Goal: Task Accomplishment & Management: Use online tool/utility

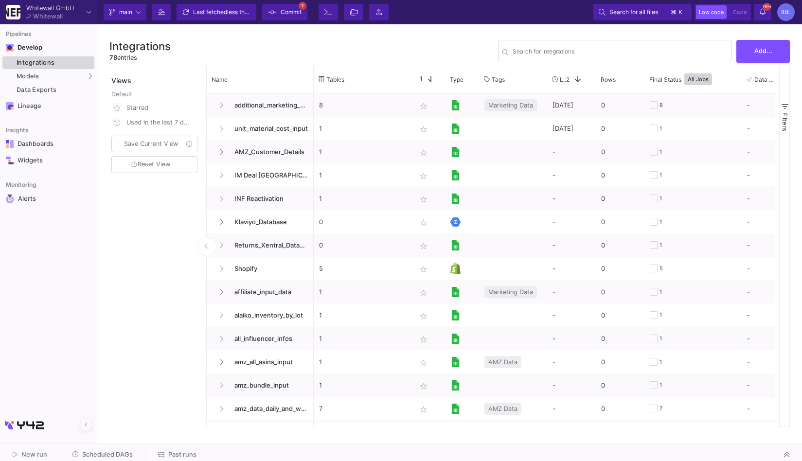
click at [50, 60] on div "Integrations" at bounding box center [54, 63] width 75 height 8
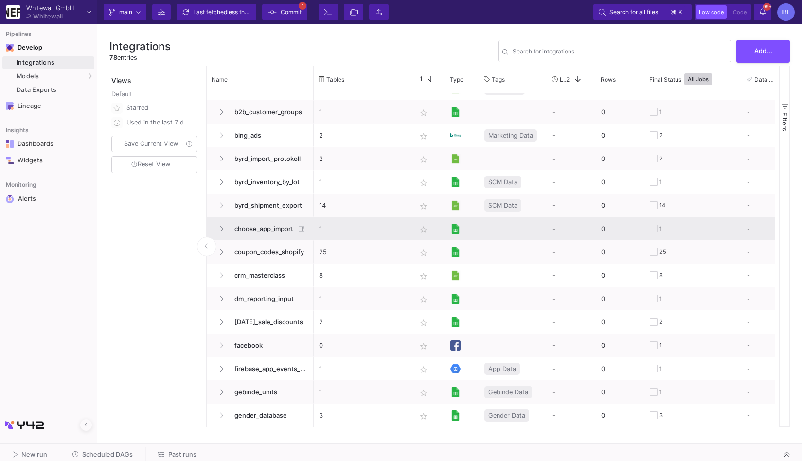
scroll to position [504, 0]
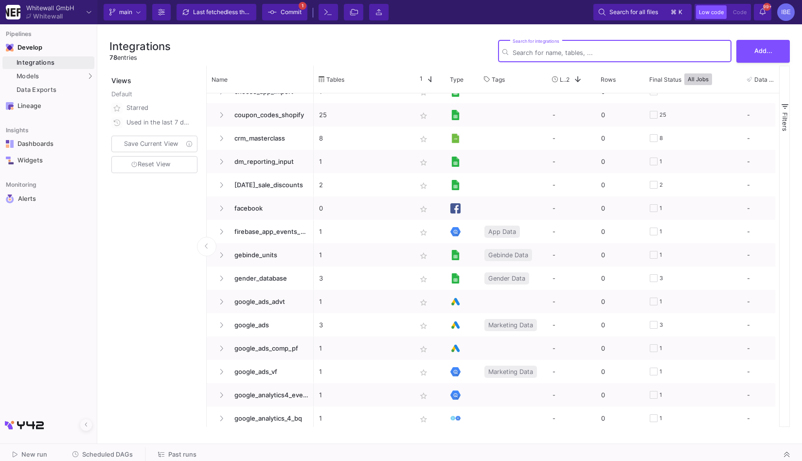
click at [536, 50] on input "Search for integrations" at bounding box center [620, 52] width 215 height 7
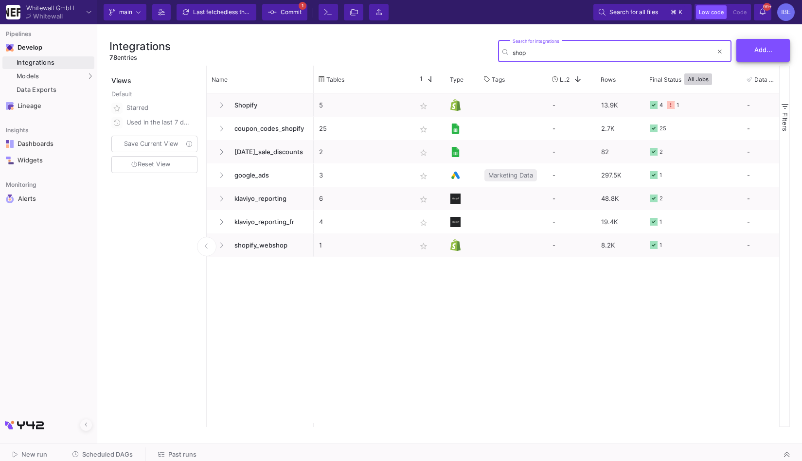
type input "shop"
click at [764, 52] on span "Add..." at bounding box center [763, 49] width 18 height 7
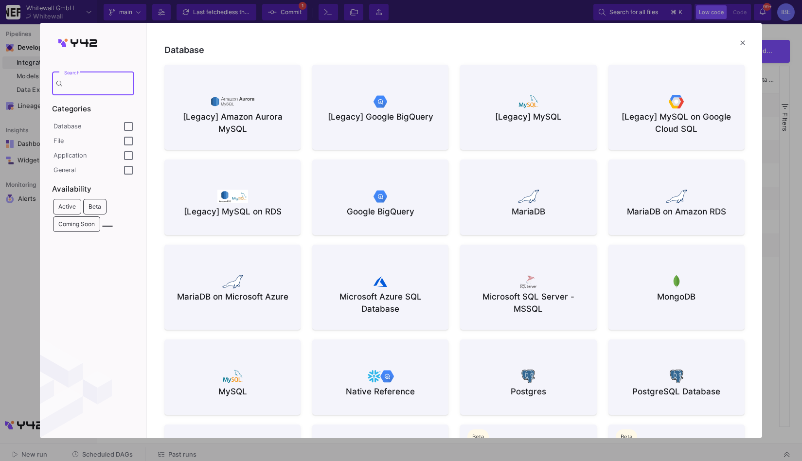
click at [367, 217] on div "Google BigQuery" at bounding box center [380, 212] width 121 height 12
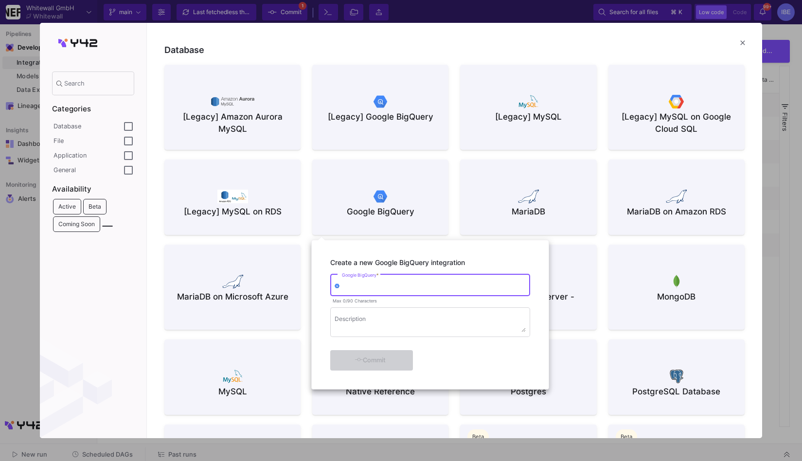
click at [361, 282] on div "Google BigQuery *" at bounding box center [434, 284] width 184 height 24
type input "new_shopify"
click at [381, 373] on div "Create a new Google BigQuery integration new_shopify Google BigQuery * Max 12/9…" at bounding box center [430, 314] width 229 height 141
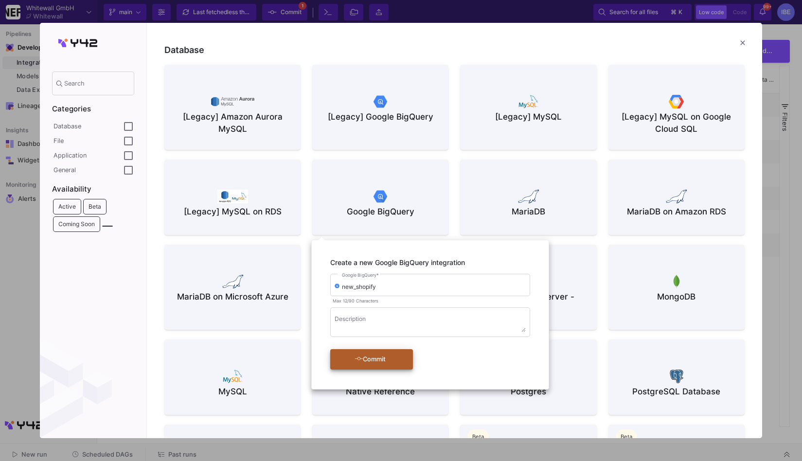
click at [390, 364] on div "Commit" at bounding box center [370, 360] width 56 height 18
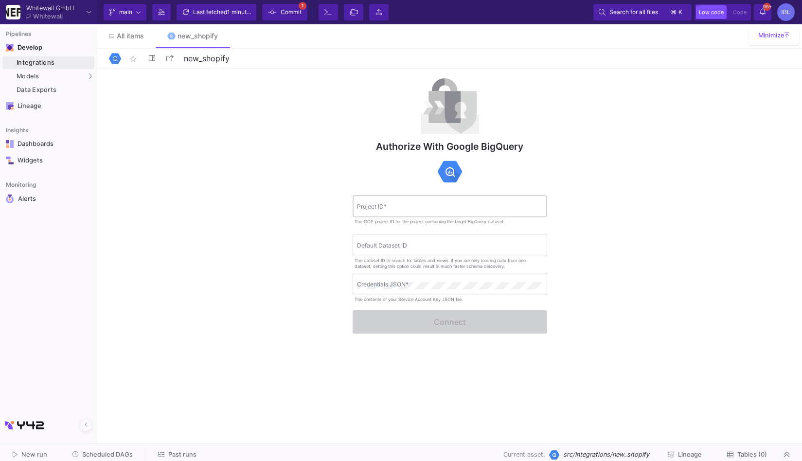
drag, startPoint x: 415, startPoint y: 214, endPoint x: 415, endPoint y: 208, distance: 5.8
click at [415, 214] on div "Project ID *" at bounding box center [450, 206] width 186 height 24
drag, startPoint x: 380, startPoint y: 280, endPoint x: 409, endPoint y: 280, distance: 28.2
click at [409, 280] on div "Credentials JSON *" at bounding box center [450, 283] width 186 height 24
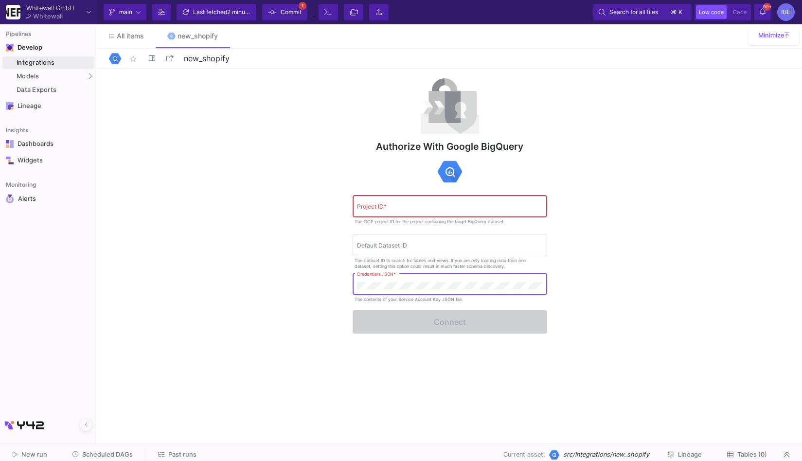
click at [83, 64] on div "Integrations" at bounding box center [54, 63] width 75 height 8
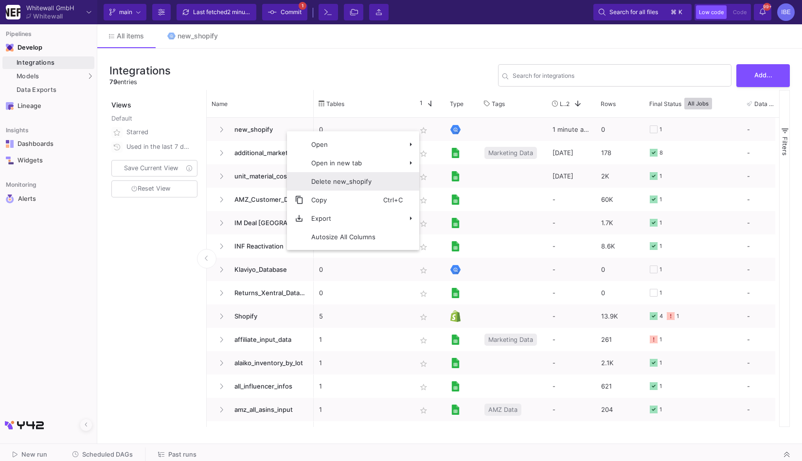
click at [338, 187] on span "Delete new_shopify" at bounding box center [344, 181] width 80 height 18
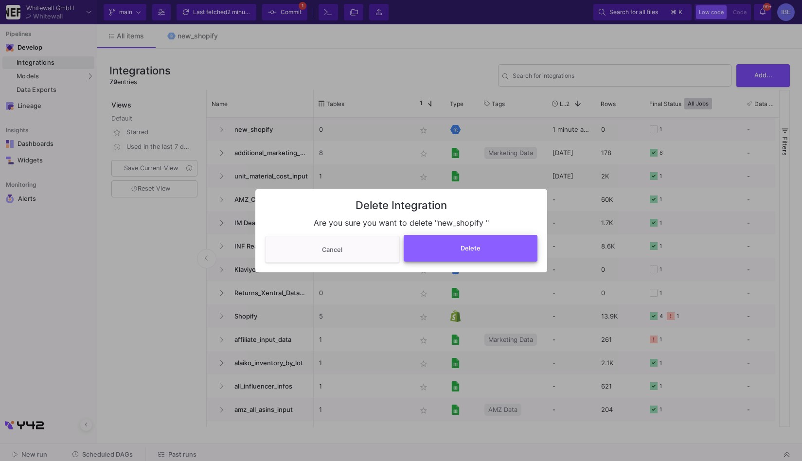
click at [467, 250] on span "Delete" at bounding box center [471, 248] width 20 height 7
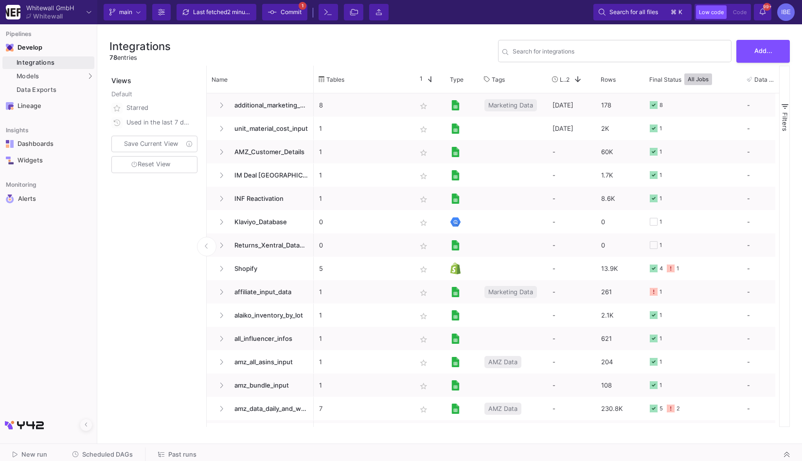
click at [761, 50] on span "Add..." at bounding box center [763, 50] width 18 height 7
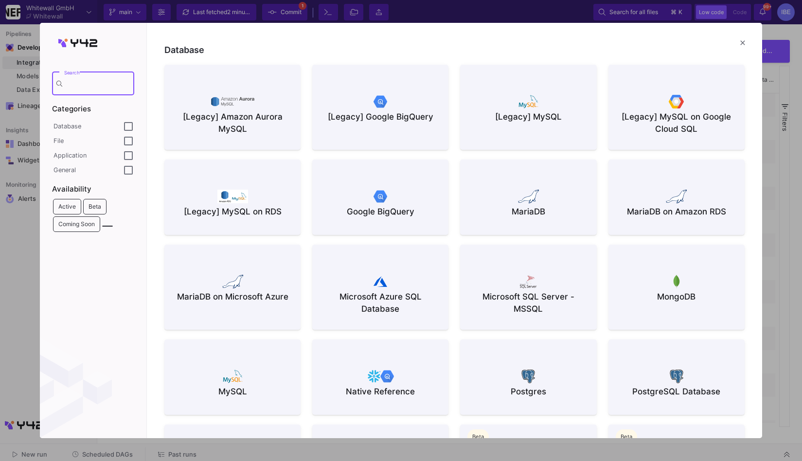
click at [419, 216] on div "Google BigQuery" at bounding box center [380, 212] width 121 height 12
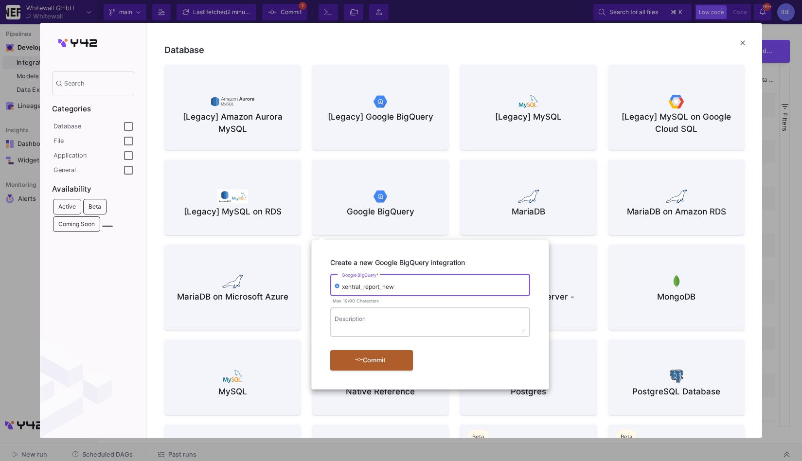
type input "xentral_report_new"
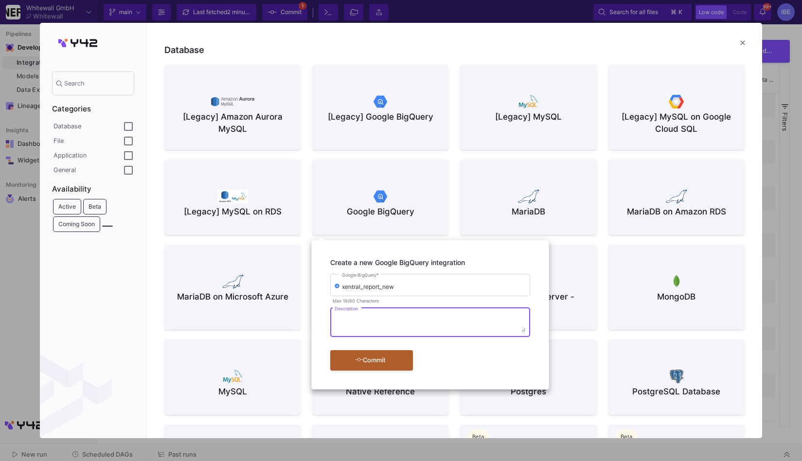
click at [366, 322] on textarea "Description" at bounding box center [430, 324] width 191 height 17
click at [369, 358] on div "Commit" at bounding box center [370, 360] width 56 height 18
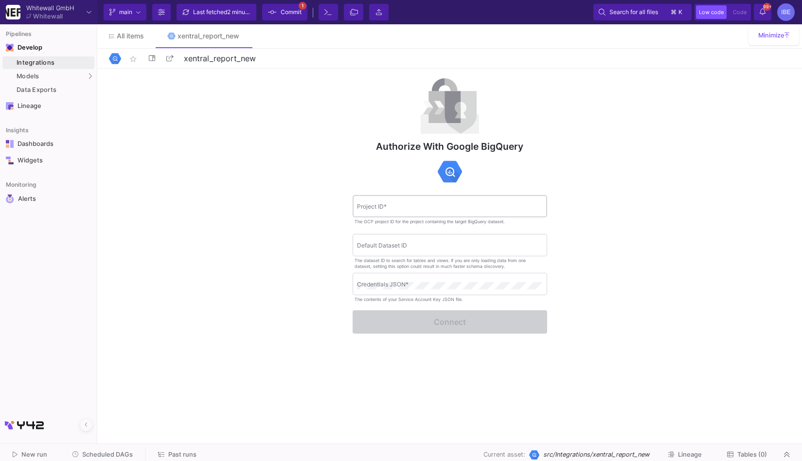
click at [426, 212] on div "Project ID *" at bounding box center [450, 206] width 186 height 24
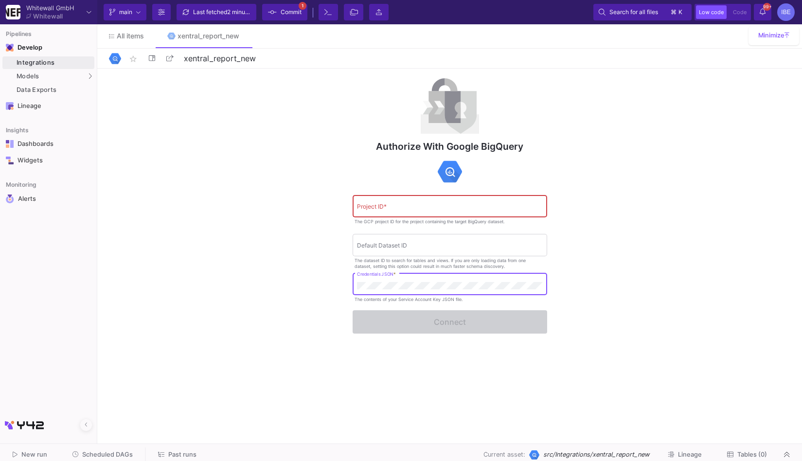
click at [305, 312] on div "Authorize with Google BigQuery Project ID * The GCP project ID for the project …" at bounding box center [449, 254] width 705 height 371
click at [450, 209] on input "Project ID *" at bounding box center [450, 207] width 186 height 7
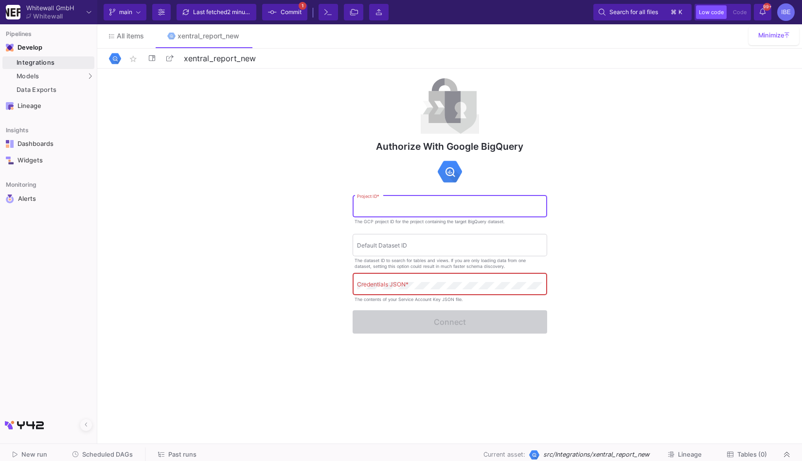
paste input "bi-y42-v2"
type input "bi-y42-v2"
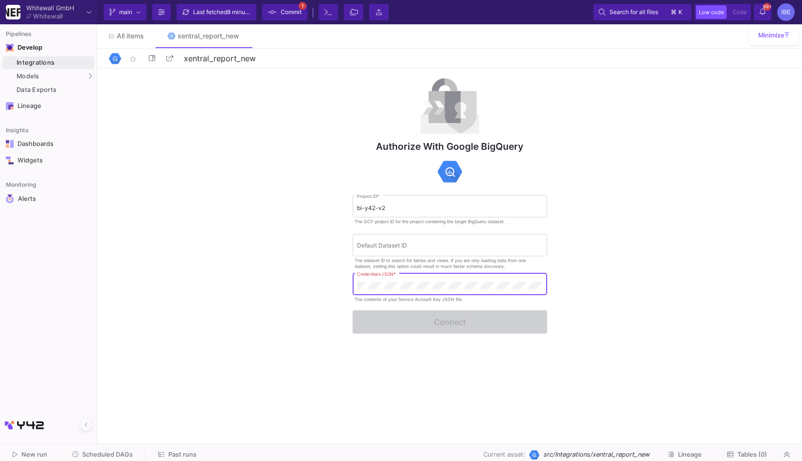
click at [366, 280] on div "Credentials JSON *" at bounding box center [450, 283] width 186 height 24
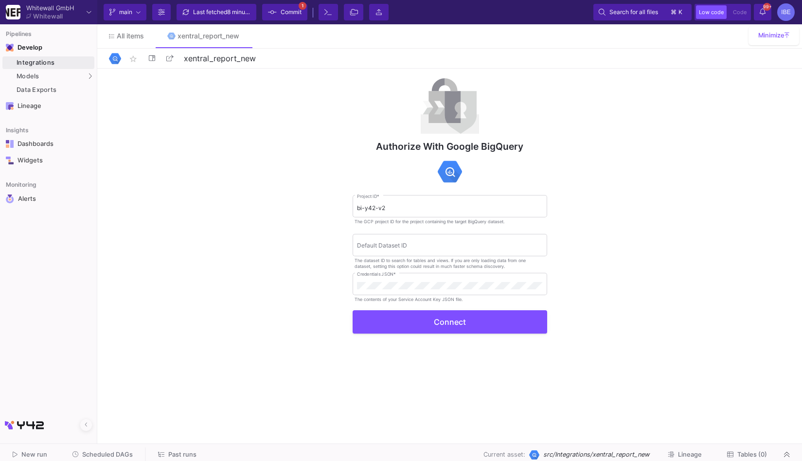
click at [403, 339] on div "Authorize with Google BigQuery bi-y42-v2 Project ID * The GCP project ID for th…" at bounding box center [449, 254] width 705 height 371
click at [412, 335] on div "Authorize with Google BigQuery bi-y42-v2 Project ID * The GCP project ID for th…" at bounding box center [449, 254] width 705 height 371
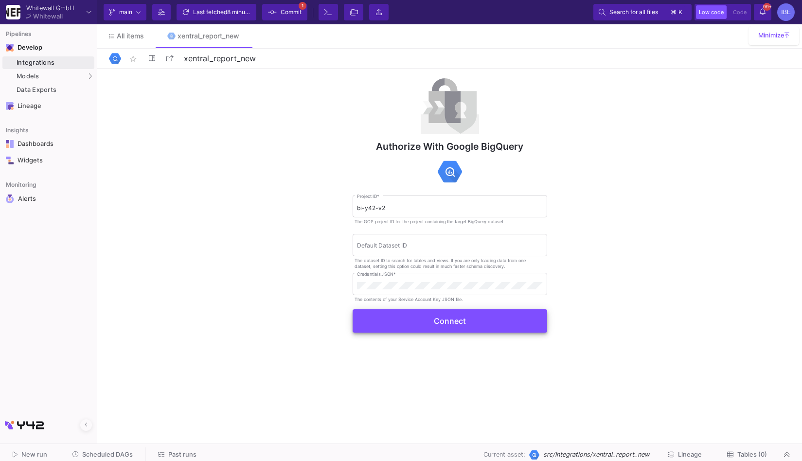
click at [433, 325] on button "Connect" at bounding box center [450, 320] width 195 height 23
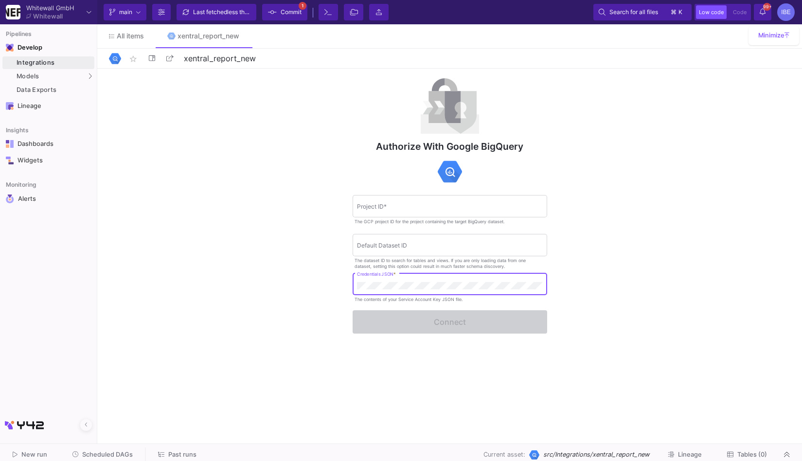
scroll to position [0, 7501]
click at [411, 200] on div "Project ID *" at bounding box center [450, 206] width 186 height 24
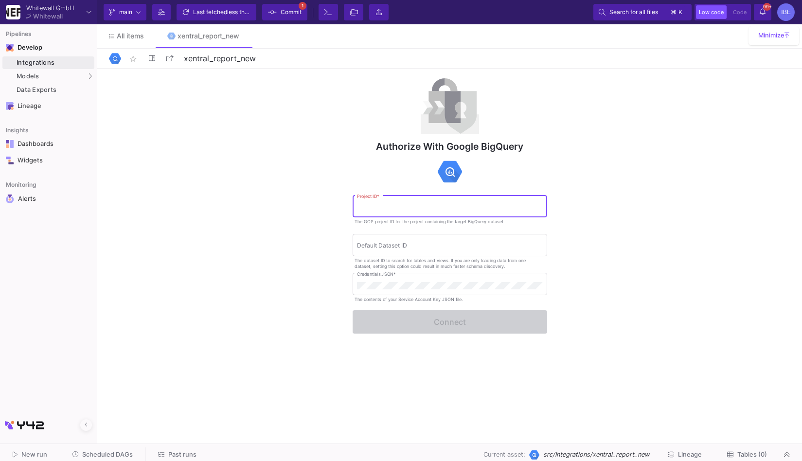
click at [402, 209] on input "Project ID *" at bounding box center [450, 207] width 186 height 7
paste input "bi-y42-v2"
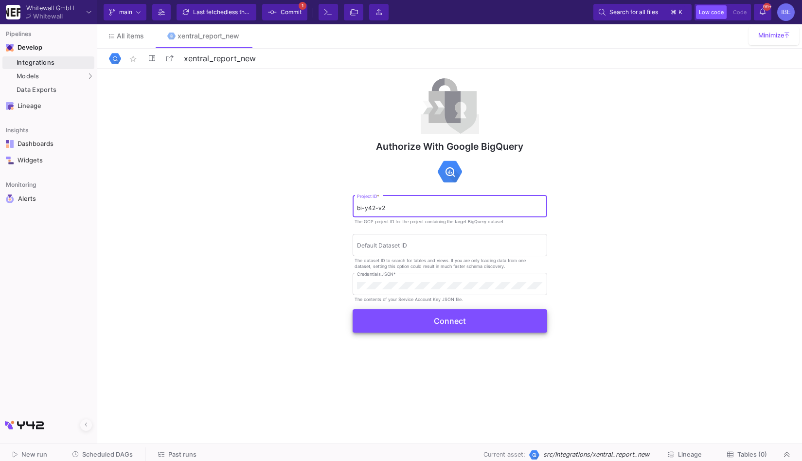
type input "bi-y42-v2"
click at [432, 322] on button "Connect" at bounding box center [450, 320] width 195 height 23
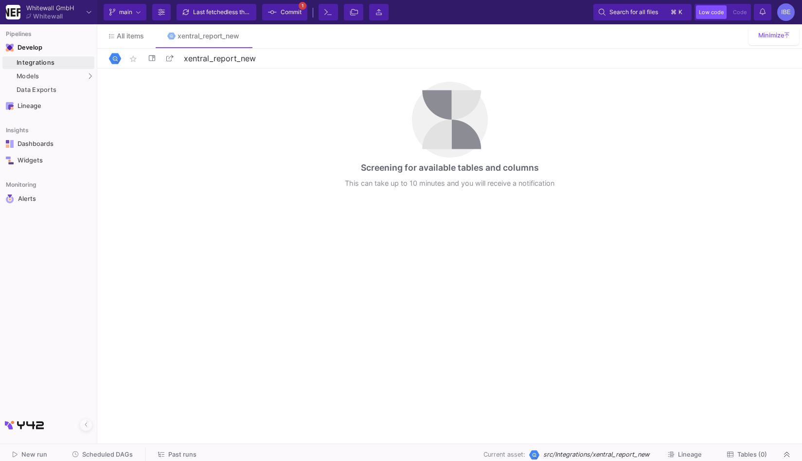
drag, startPoint x: 348, startPoint y: 193, endPoint x: 577, endPoint y: 192, distance: 228.6
click at [578, 192] on div "Screening for available tables and columns This can take up to 10 minutes and y…" at bounding box center [449, 254] width 705 height 371
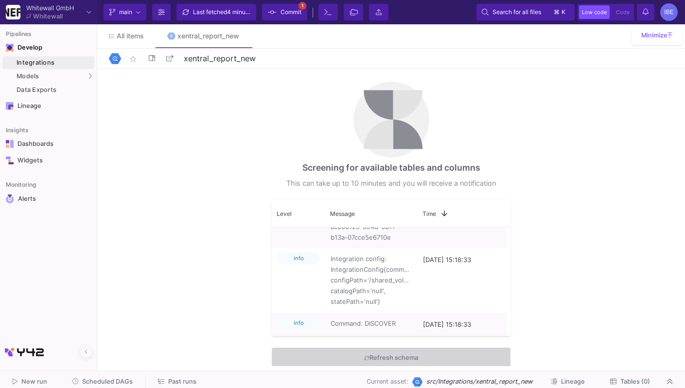
scroll to position [36, 0]
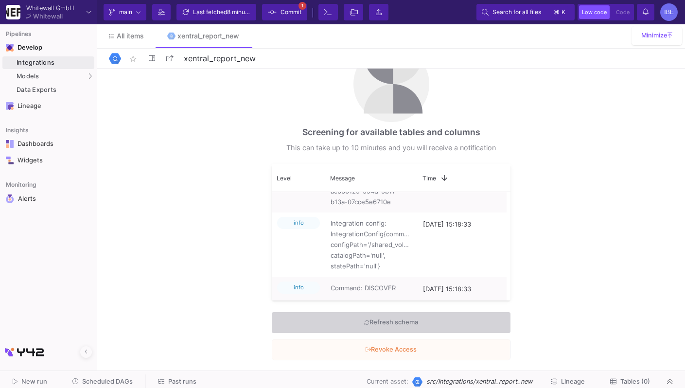
click at [488, 134] on div "Screening for available tables and columns This can take up to 10 minutes and y…" at bounding box center [391, 104] width 239 height 122
click at [201, 179] on div "Screening for available tables and columns This can take up to 10 minutes and y…" at bounding box center [391, 218] width 588 height 298
click at [227, 186] on div "Screening for available tables and columns This can take up to 10 minutes and y…" at bounding box center [391, 218] width 588 height 298
click at [401, 328] on span "Refresh schema" at bounding box center [391, 322] width 54 height 15
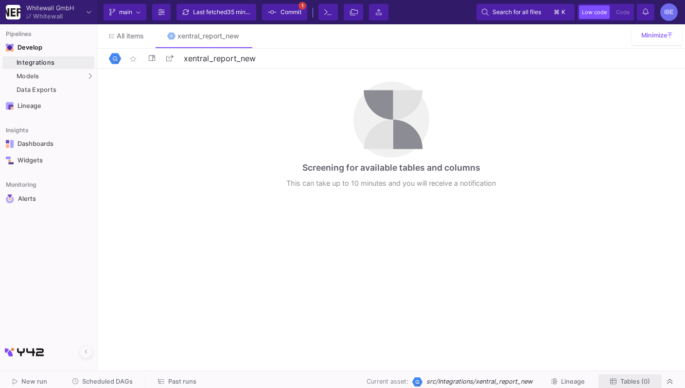
click at [636, 382] on span "Tables (0)" at bounding box center [636, 381] width 30 height 7
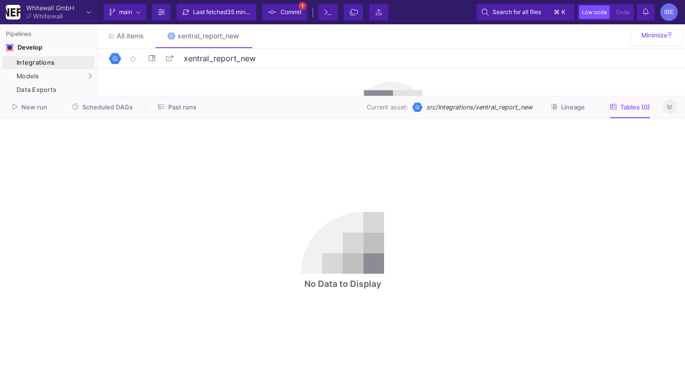
click at [675, 109] on button at bounding box center [670, 107] width 15 height 15
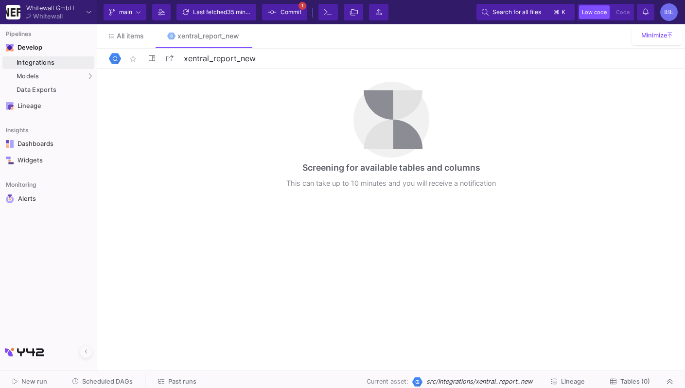
click at [292, 5] on span "Commit" at bounding box center [291, 12] width 21 height 15
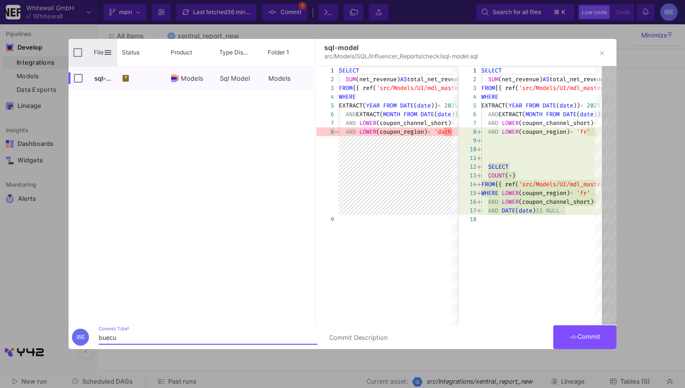
type input "buecu"
click at [77, 54] on input "Press Space to toggle all rows selection (unchecked)" at bounding box center [77, 52] width 9 height 9
checkbox input "true"
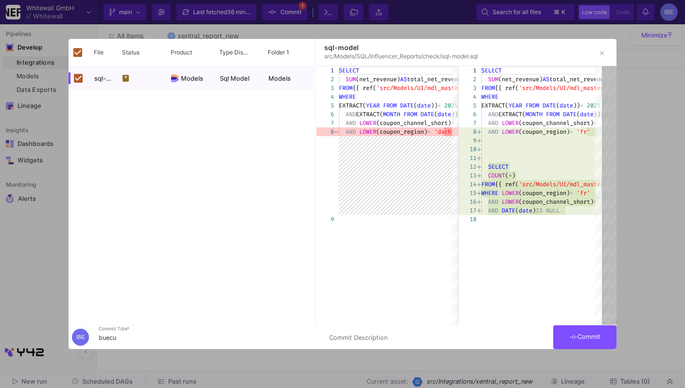
click at [564, 341] on button "Commit" at bounding box center [585, 337] width 63 height 24
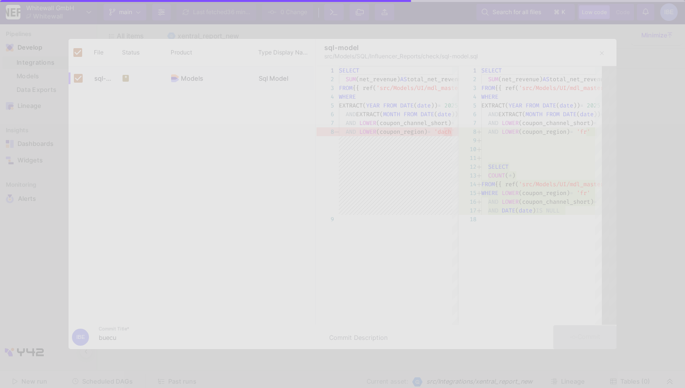
checkbox input "false"
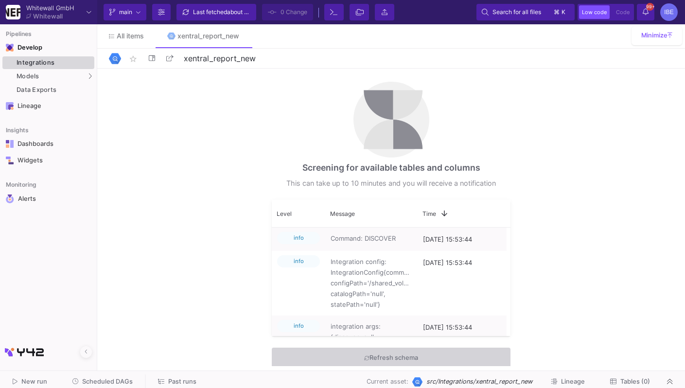
click at [47, 59] on div "Integrations" at bounding box center [54, 63] width 75 height 8
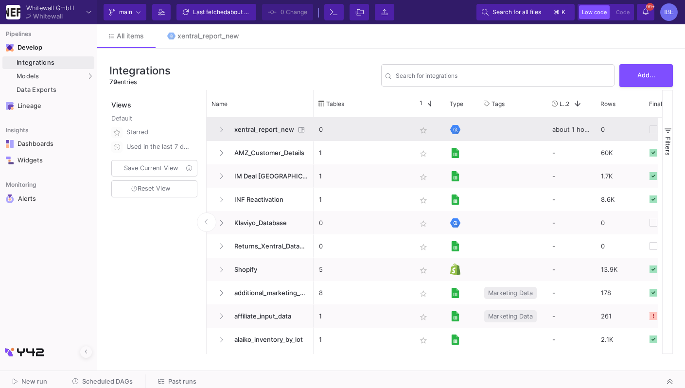
click at [264, 120] on span "xentral_report_new" at bounding box center [262, 129] width 67 height 23
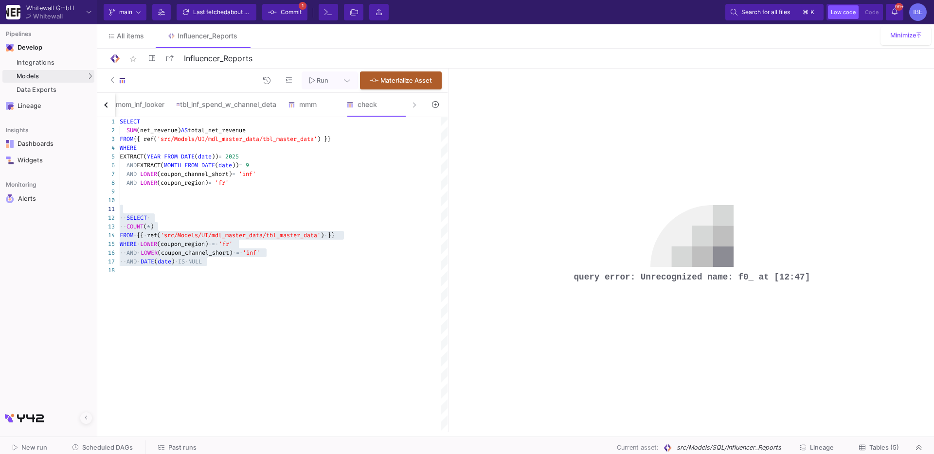
scroll to position [17, 7]
click at [292, 17] on span "Commit" at bounding box center [291, 12] width 21 height 15
click at [292, 18] on span "Commit" at bounding box center [291, 12] width 21 height 15
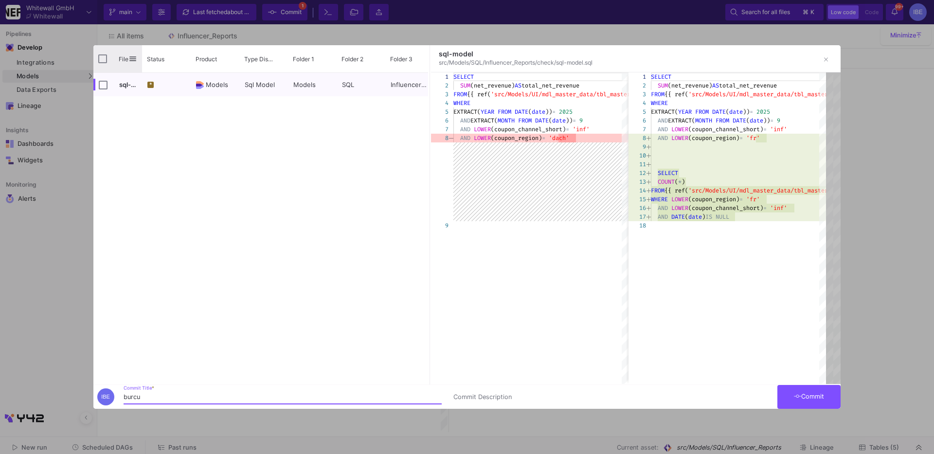
type input "burcu"
click at [103, 59] on input "Press Space to toggle all rows selection (unchecked)" at bounding box center [102, 58] width 9 height 9
checkbox input "true"
click at [836, 392] on button "Commit" at bounding box center [808, 397] width 63 height 24
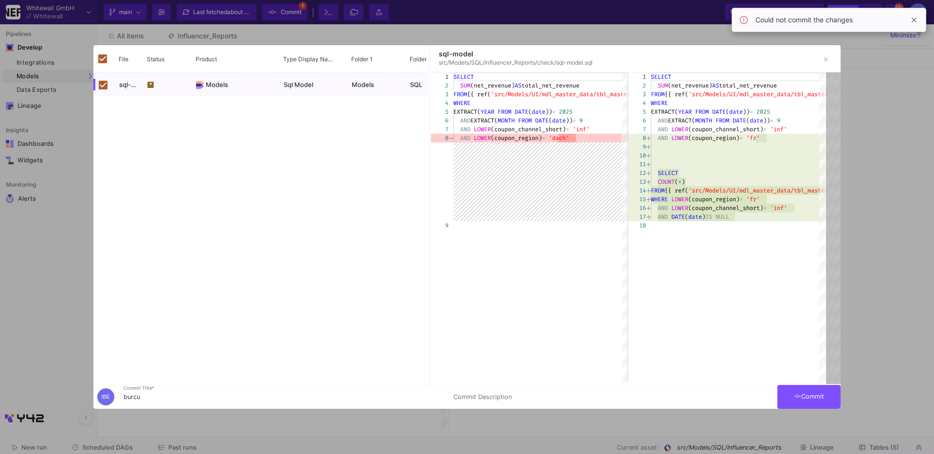
click at [836, 52] on div "sql-model src/Models/SQL/Influencer_Reports/check/sql-model.sql" at bounding box center [636, 58] width 410 height 27
click at [827, 57] on icon "button" at bounding box center [826, 59] width 4 height 7
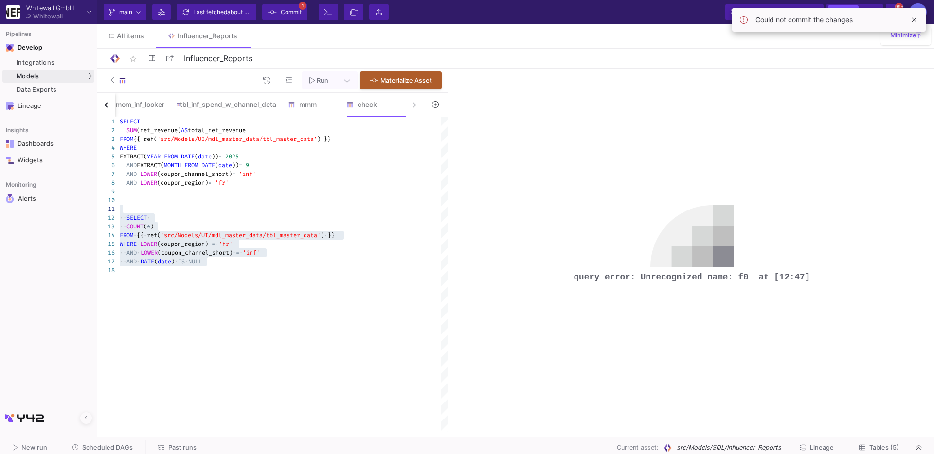
click at [376, 165] on div "AND EXTRACT( MONTH FROM DATE ( date )) = 9" at bounding box center [284, 165] width 328 height 9
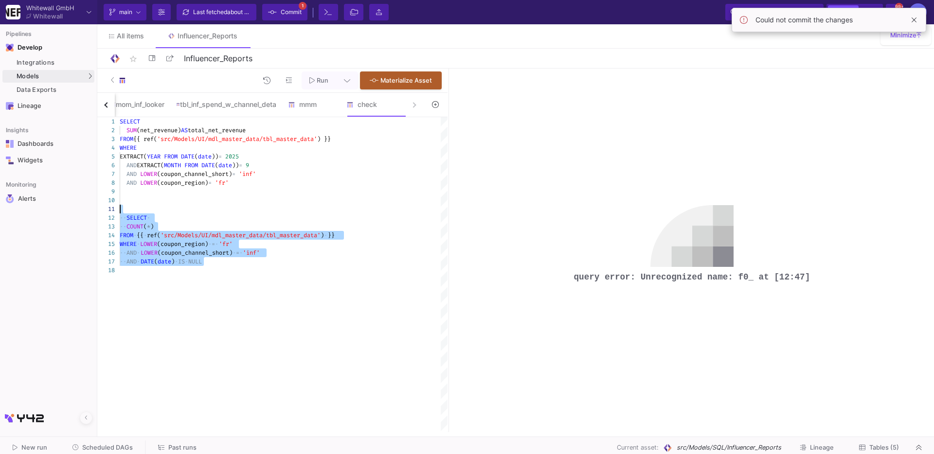
drag, startPoint x: 216, startPoint y: 264, endPoint x: 99, endPoint y: 212, distance: 128.3
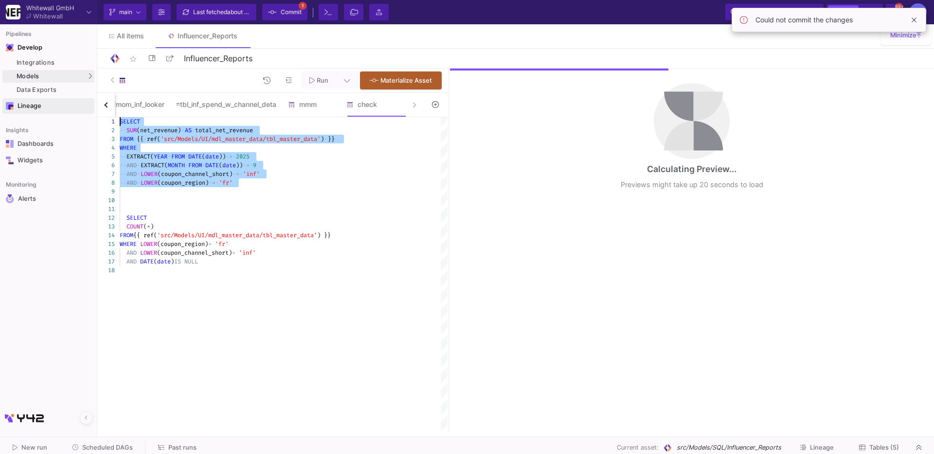
drag, startPoint x: 247, startPoint y: 188, endPoint x: 89, endPoint y: 105, distance: 179.1
click at [89, 105] on mat-sidenav-container "Pipelines Develop Integrations Models Models UI-Models SQL-Models Data Exports …" at bounding box center [467, 216] width 934 height 432
type textarea "SELECT COUNT(*) FROM {{ ref('src/Models/UI/mdl_master_data/tbl_master_data') }}…"
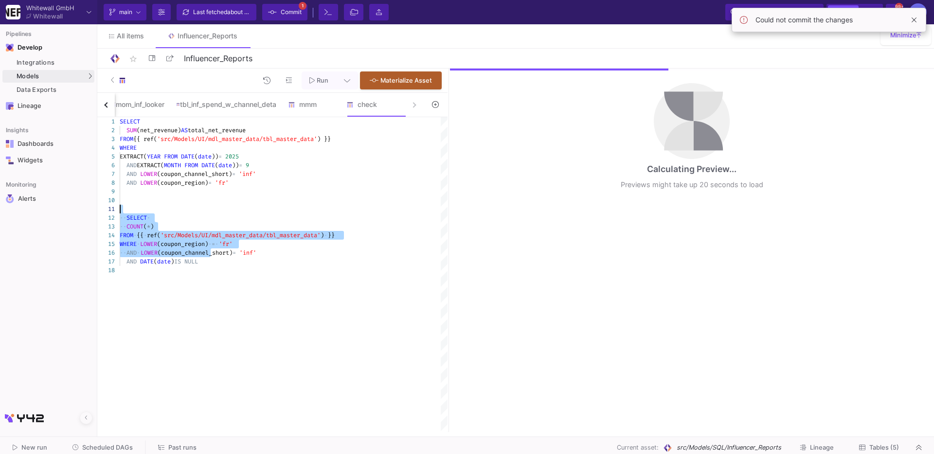
drag, startPoint x: 211, startPoint y: 257, endPoint x: 102, endPoint y: 212, distance: 117.5
click at [101, 211] on div "1 2 3 4 5 6 7 8 9 10 11 12 14 15 16 17 13 18 SELECT SUM (net_revenue) AS total_…" at bounding box center [272, 274] width 350 height 315
drag, startPoint x: 238, startPoint y: 262, endPoint x: 112, endPoint y: 220, distance: 132.3
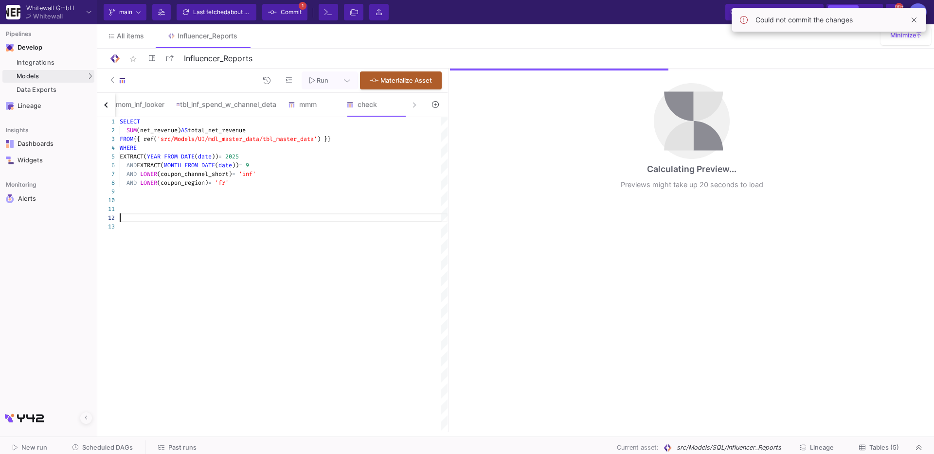
scroll to position [17, 0]
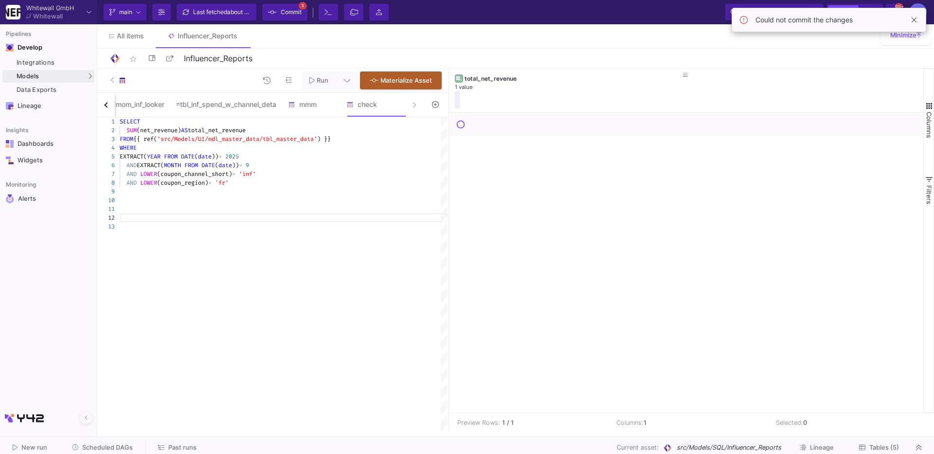
type textarea "SELECT SUM(net_revenue) AS total_net_revenue FROM {{ ref('src/Models/UI/mdl_mas…"
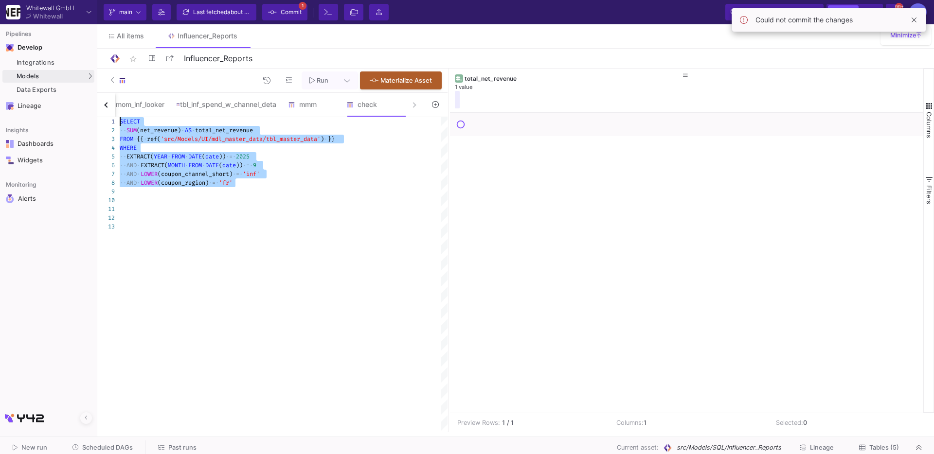
drag, startPoint x: 247, startPoint y: 185, endPoint x: 105, endPoint y: 111, distance: 160.3
click at [291, 11] on span "Commit" at bounding box center [291, 12] width 21 height 15
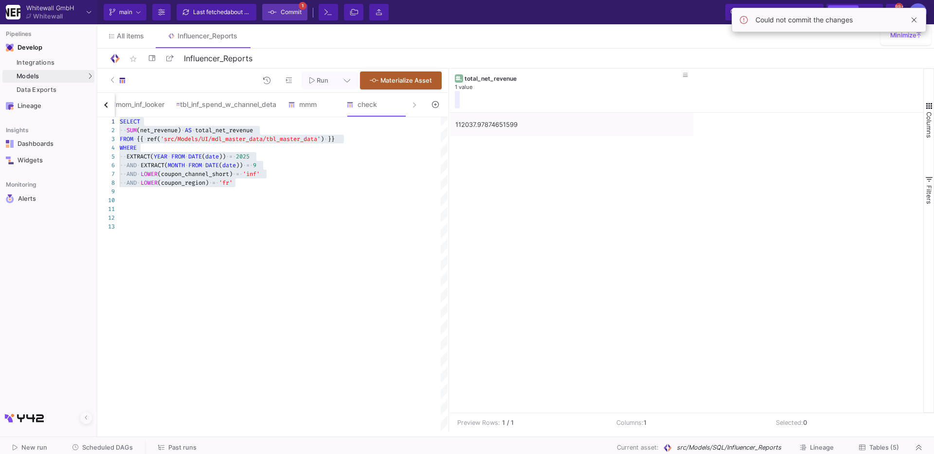
click at [291, 12] on span "Commit" at bounding box center [291, 12] width 21 height 15
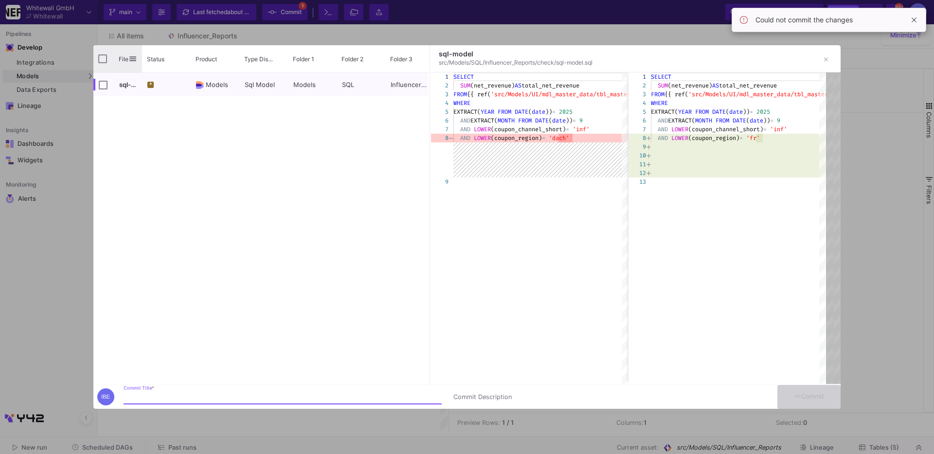
click at [108, 58] on div "File" at bounding box center [117, 58] width 49 height 27
click at [96, 56] on div "File" at bounding box center [117, 58] width 49 height 27
click at [101, 56] on input "Press Space to toggle all rows selection (unchecked)" at bounding box center [102, 58] width 9 height 9
checkbox input "true"
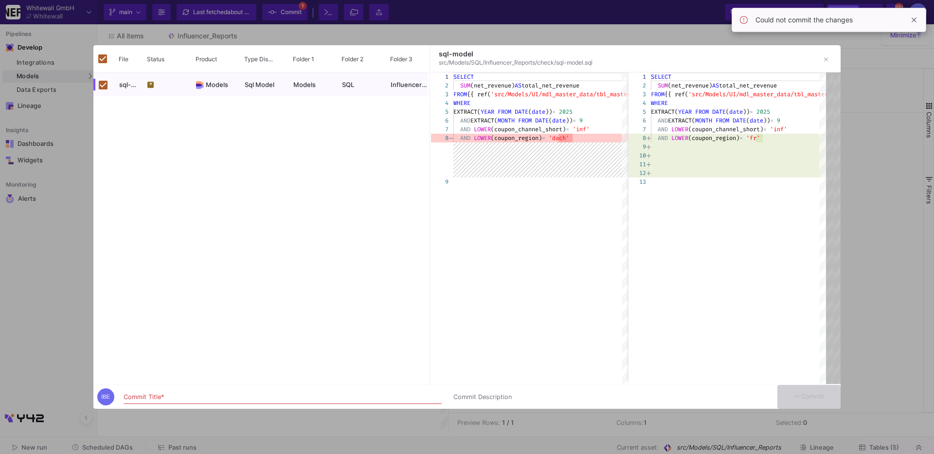
click at [278, 394] on input "Commit Title *" at bounding box center [283, 398] width 318 height 8
type input "burvu"
click at [807, 387] on button "Commit" at bounding box center [808, 397] width 63 height 24
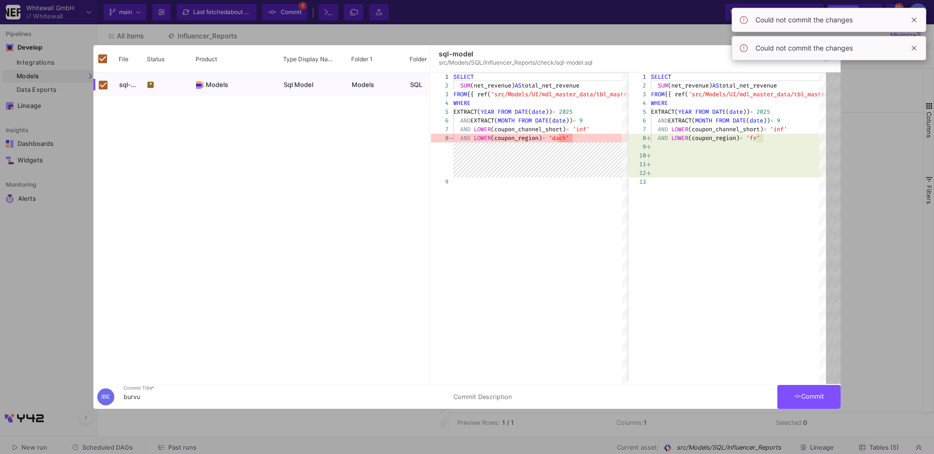
click at [920, 21] on div "Could not commit the changes" at bounding box center [829, 20] width 195 height 24
click at [917, 21] on span at bounding box center [914, 20] width 12 height 12
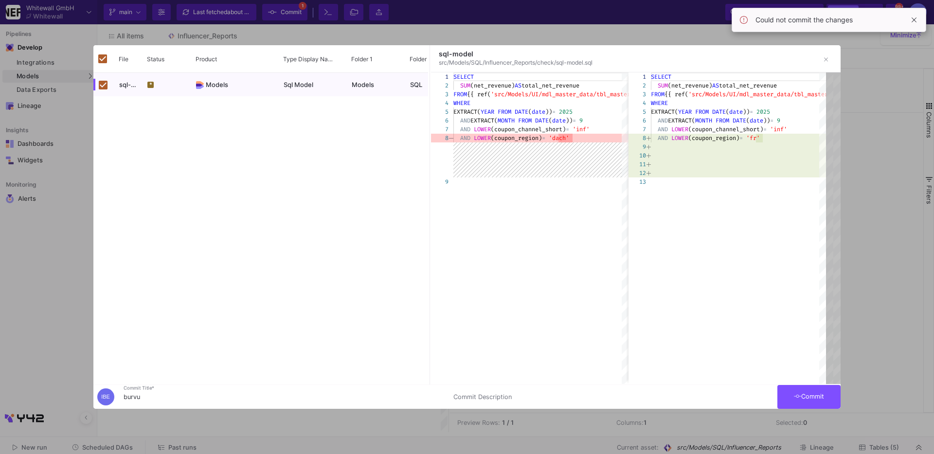
click at [917, 21] on span at bounding box center [914, 20] width 12 height 12
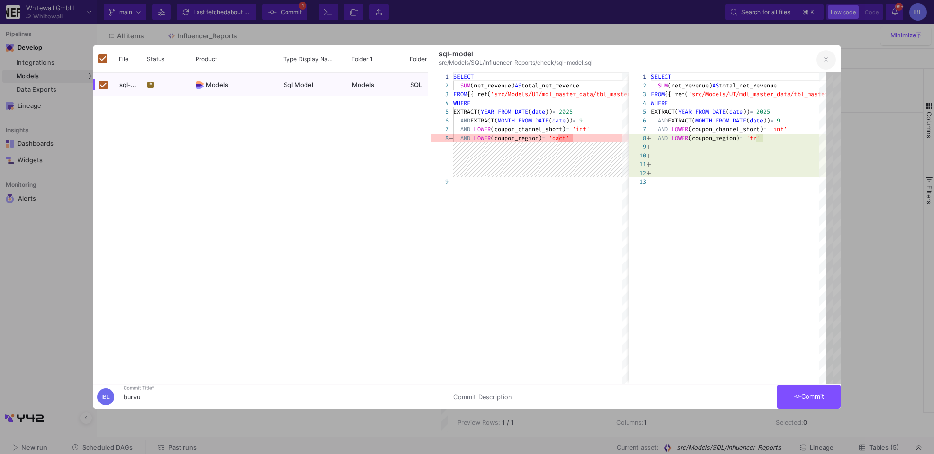
click at [826, 61] on icon "button" at bounding box center [826, 59] width 4 height 7
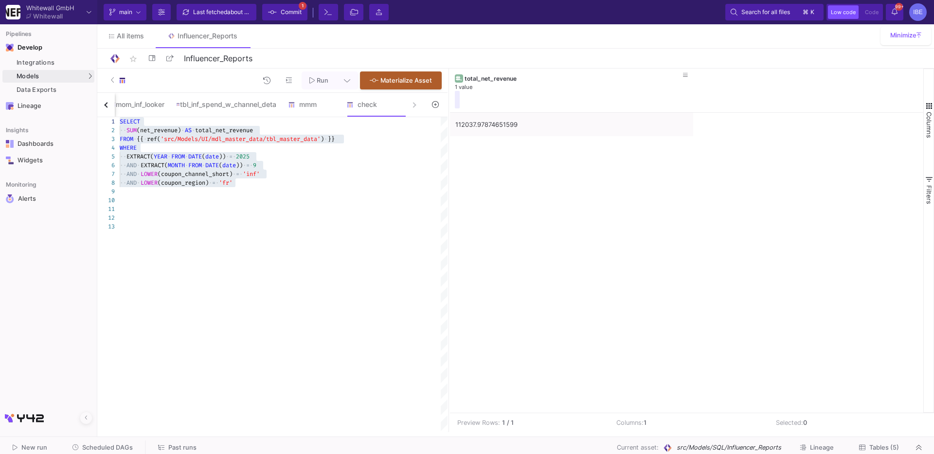
click at [292, 15] on span "Commit" at bounding box center [291, 12] width 21 height 15
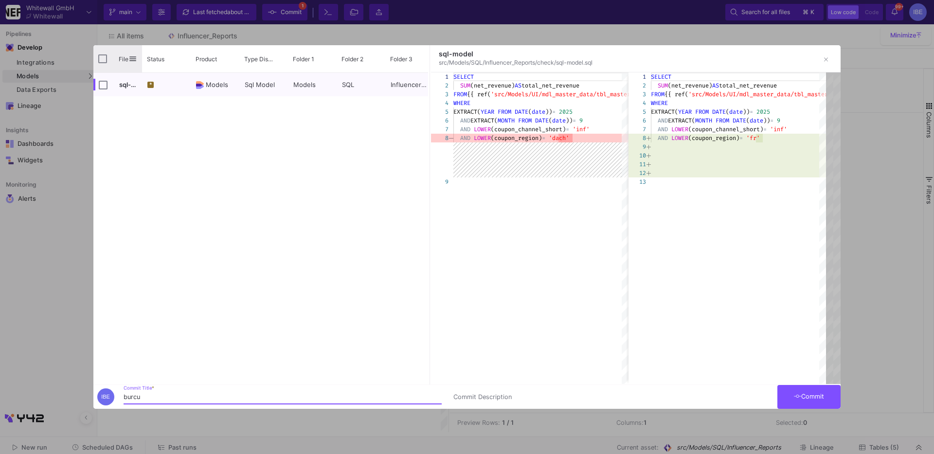
type input "burcu"
click at [102, 58] on input "Press Space to toggle all rows selection (unchecked)" at bounding box center [102, 58] width 9 height 9
checkbox input "true"
click at [799, 399] on span "Commit" at bounding box center [809, 396] width 31 height 7
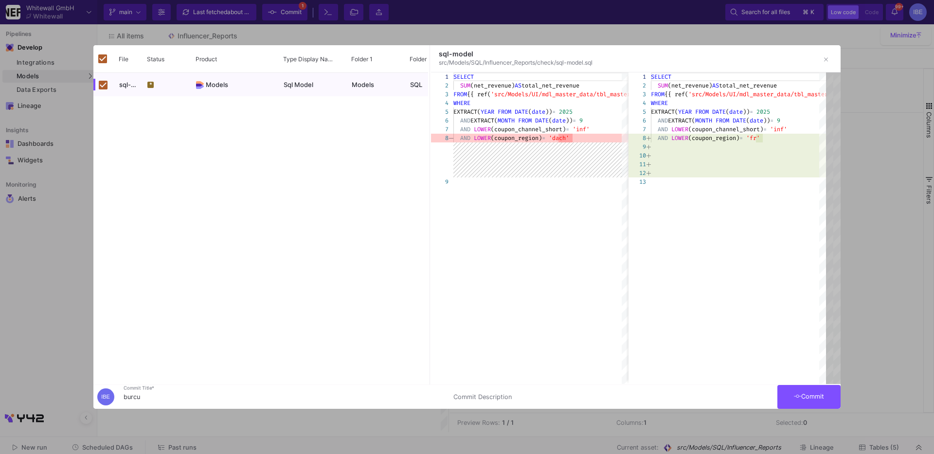
click at [291, 14] on div at bounding box center [467, 227] width 934 height 454
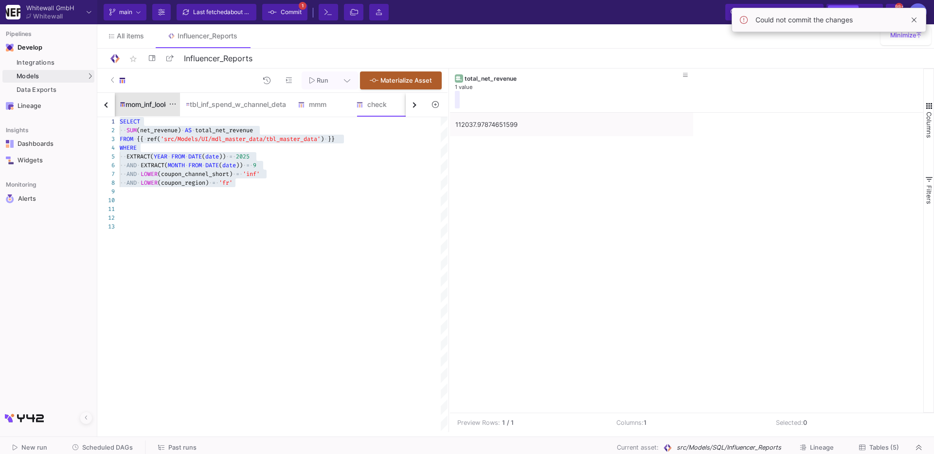
click at [140, 97] on div "mom_inf_looker" at bounding box center [147, 104] width 66 height 23
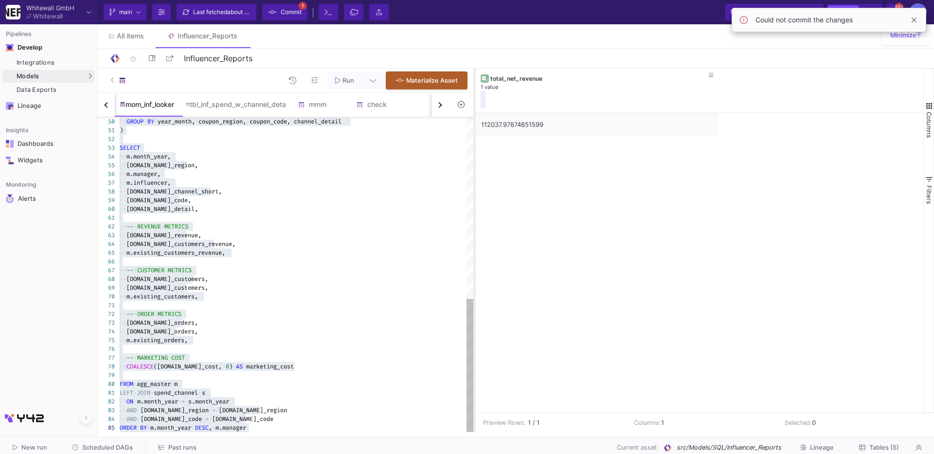
drag, startPoint x: 448, startPoint y: 172, endPoint x: 507, endPoint y: 172, distance: 58.9
click at [476, 172] on div at bounding box center [474, 251] width 2 height 364
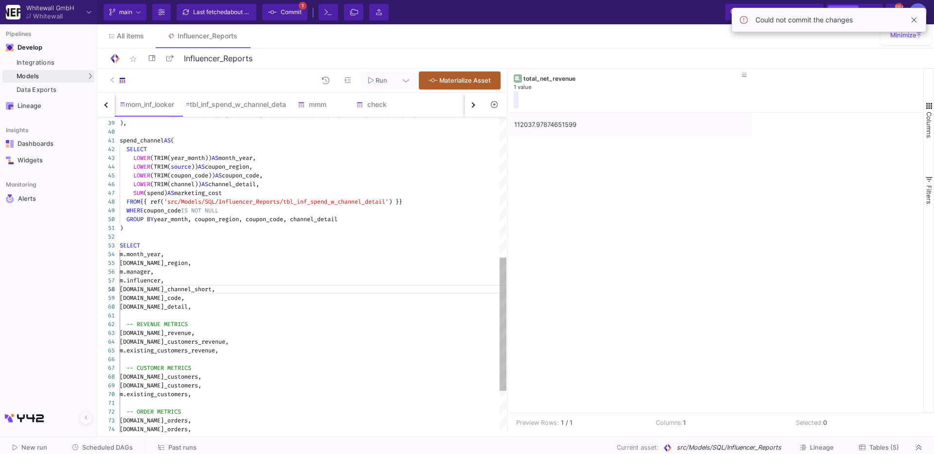
click at [215, 212] on span "NULL" at bounding box center [212, 211] width 14 height 8
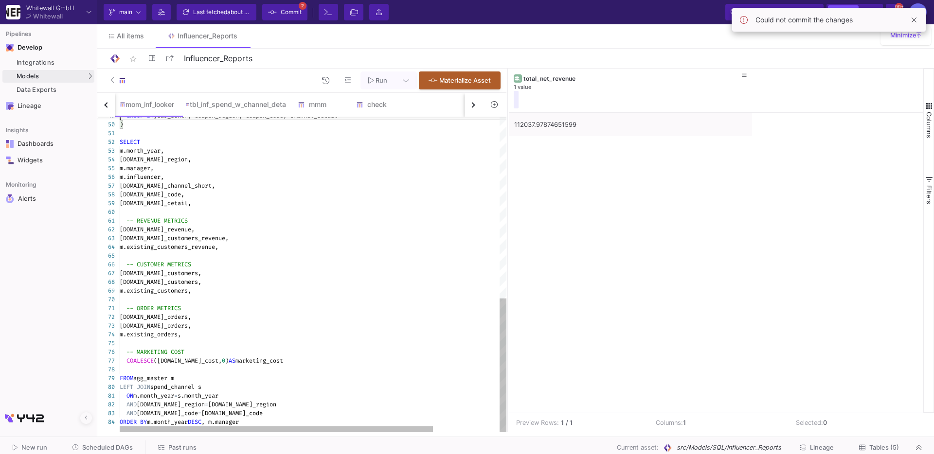
scroll to position [26, 87]
drag, startPoint x: 261, startPoint y: 407, endPoint x: 212, endPoint y: 403, distance: 49.3
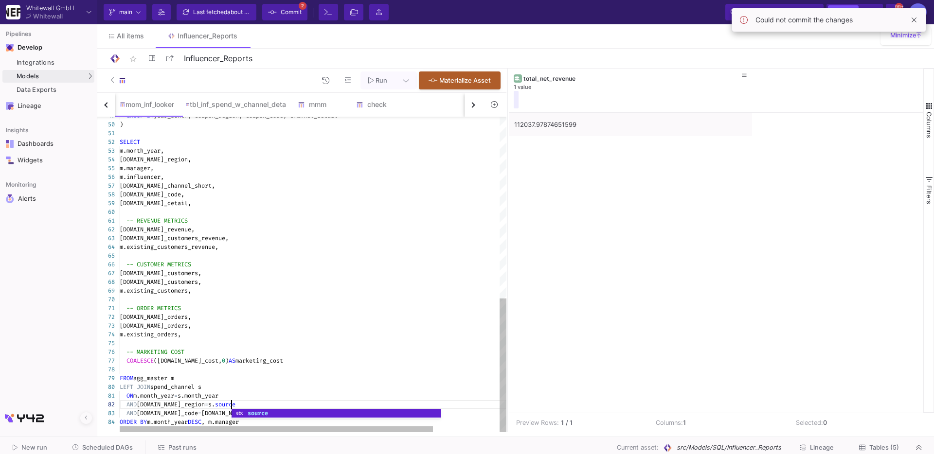
scroll to position [9, 111]
click at [251, 386] on div "LEFT JOIN spend_channel s" at bounding box center [353, 387] width 469 height 9
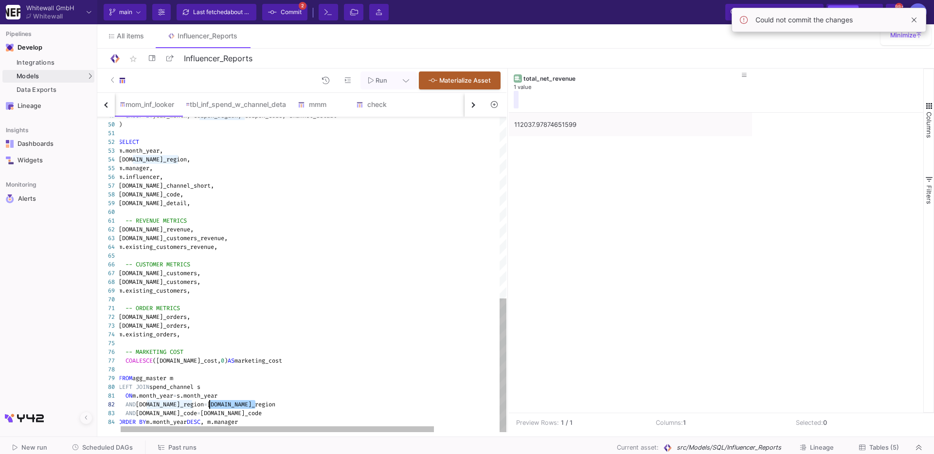
click at [235, 405] on span "[DOMAIN_NAME]_region" at bounding box center [241, 405] width 68 height 8
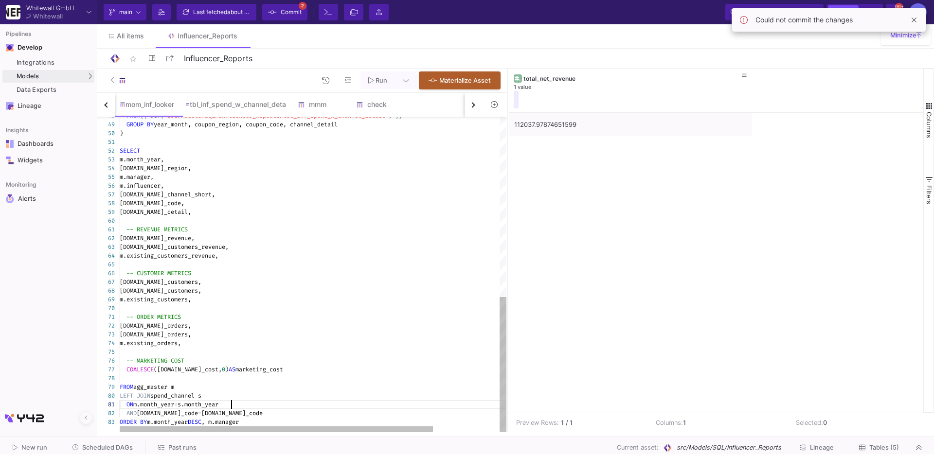
click at [235, 405] on div "ON m.month_year = s.month_year" at bounding box center [354, 404] width 469 height 9
type textarea "WITH base_master AS ( SELECT FORMAT_DATE('%Y-%m', DATE(date)) AS month_year, LO…"
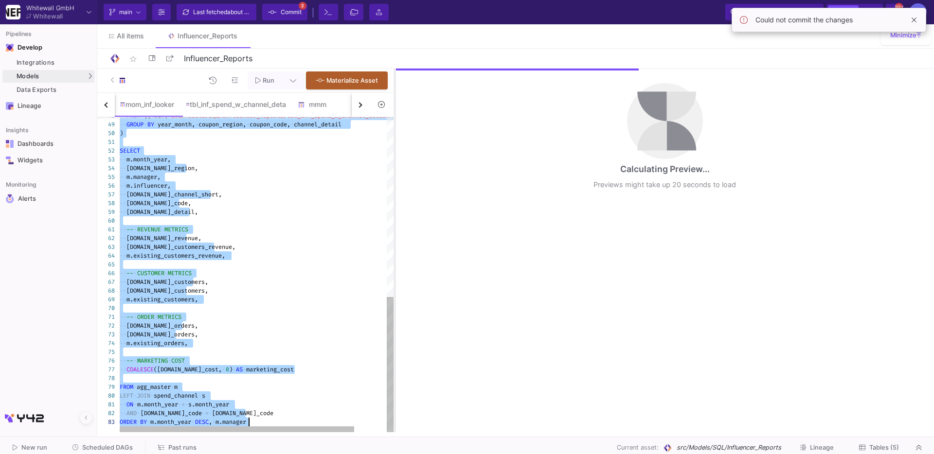
drag, startPoint x: 508, startPoint y: 282, endPoint x: 395, endPoint y: 258, distance: 115.8
click at [395, 258] on div at bounding box center [395, 251] width 2 height 364
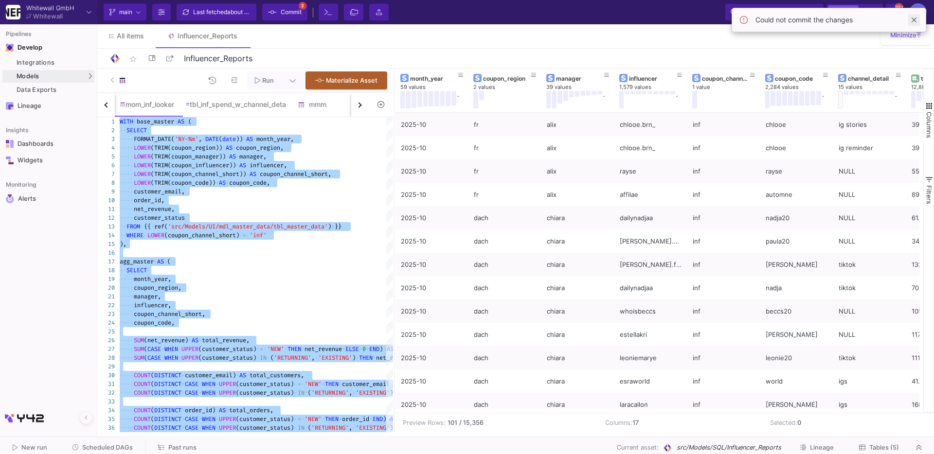
click at [910, 20] on span at bounding box center [914, 20] width 12 height 12
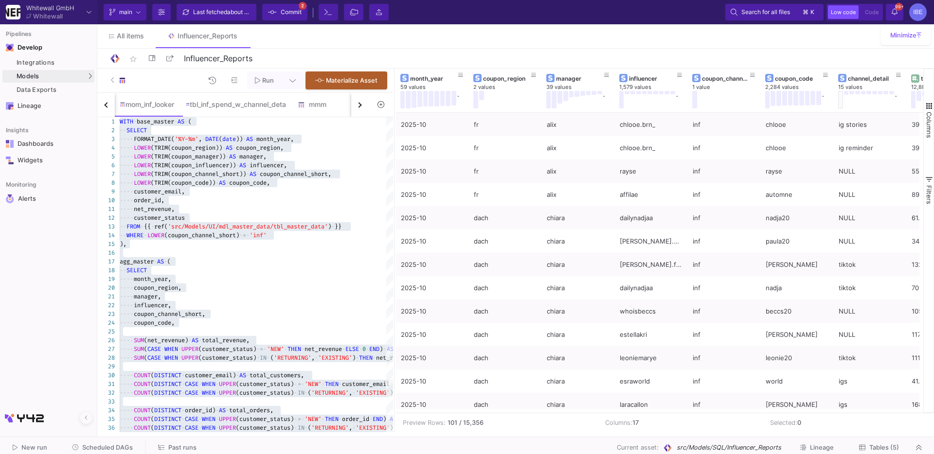
click at [287, 77] on button at bounding box center [293, 81] width 22 height 18
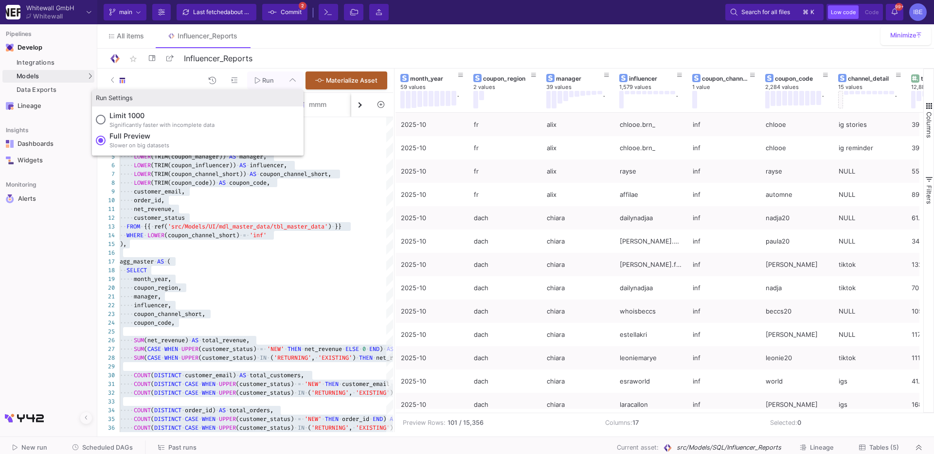
click at [465, 73] on div at bounding box center [467, 227] width 934 height 454
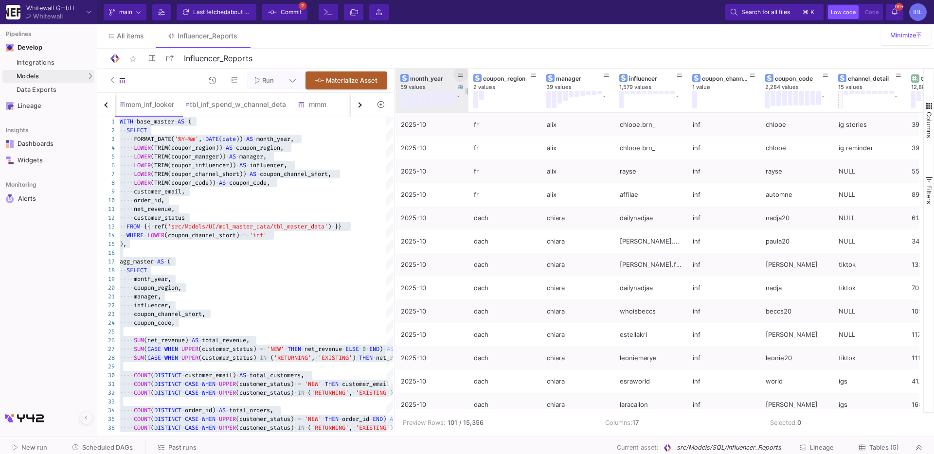
click at [463, 73] on icon at bounding box center [460, 74] width 5 height 5
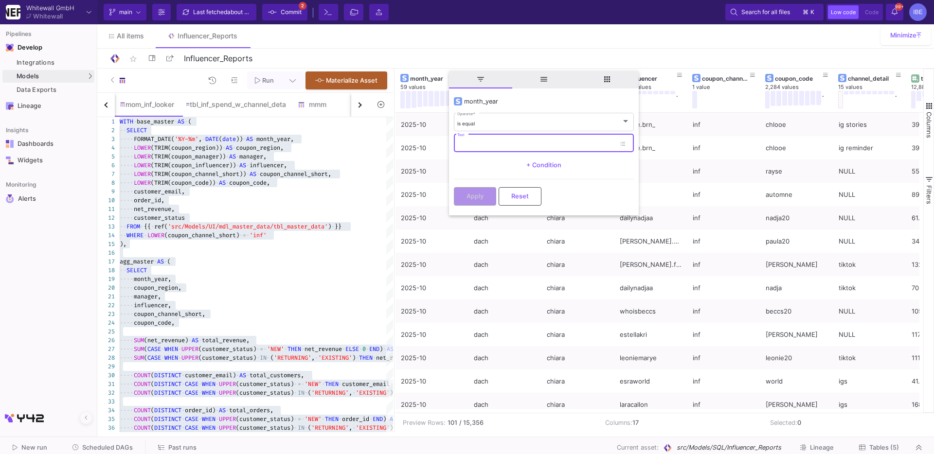
click at [466, 143] on input "Text" at bounding box center [536, 145] width 158 height 6
type input "2025-09"
click at [479, 193] on span "Apply" at bounding box center [475, 195] width 17 height 7
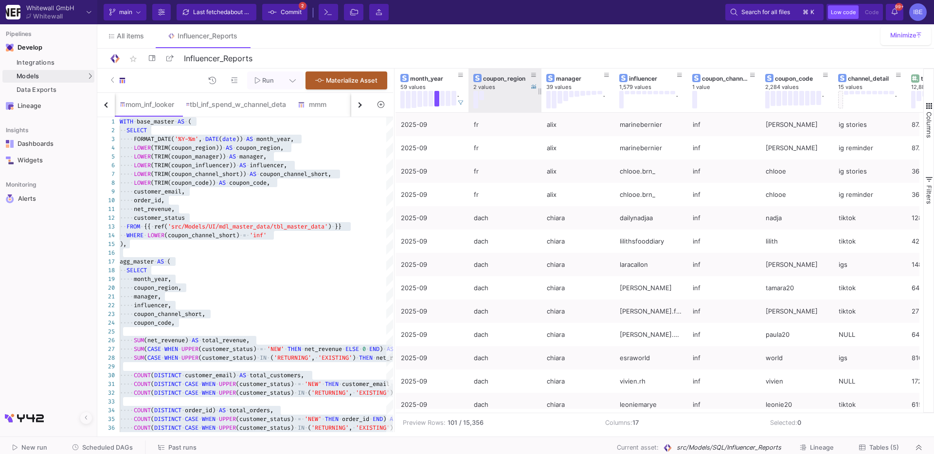
click at [473, 96] on button at bounding box center [475, 100] width 5 height 18
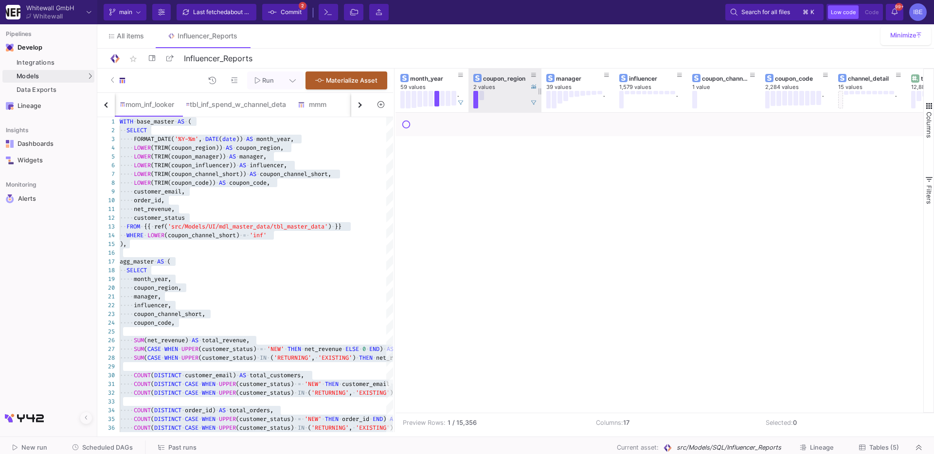
click at [480, 94] on button at bounding box center [481, 95] width 5 height 9
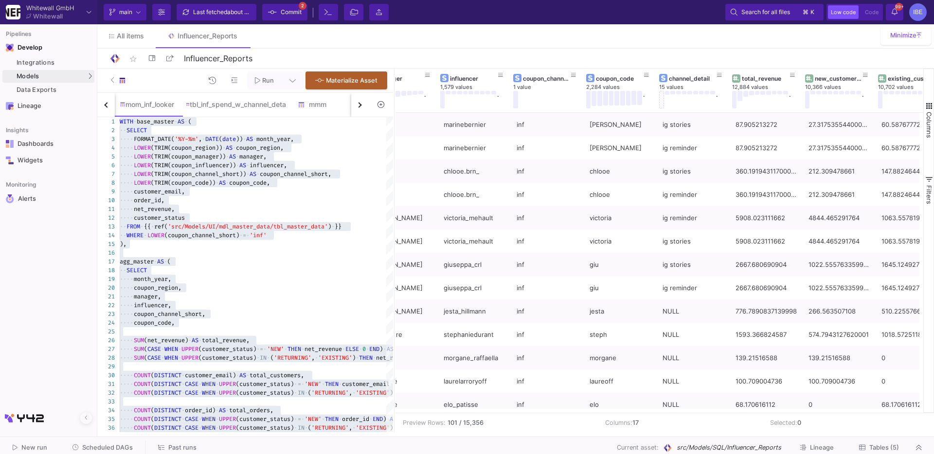
scroll to position [0, 181]
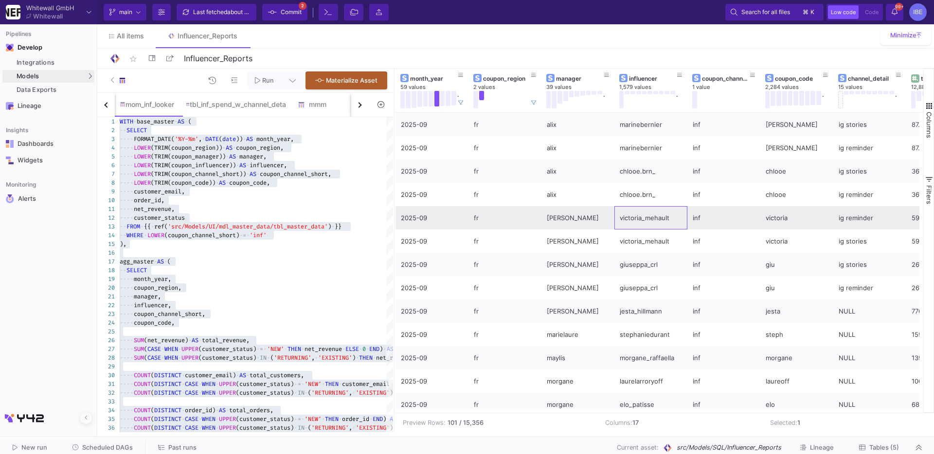
click at [647, 221] on div "victoria_mehault" at bounding box center [651, 218] width 62 height 23
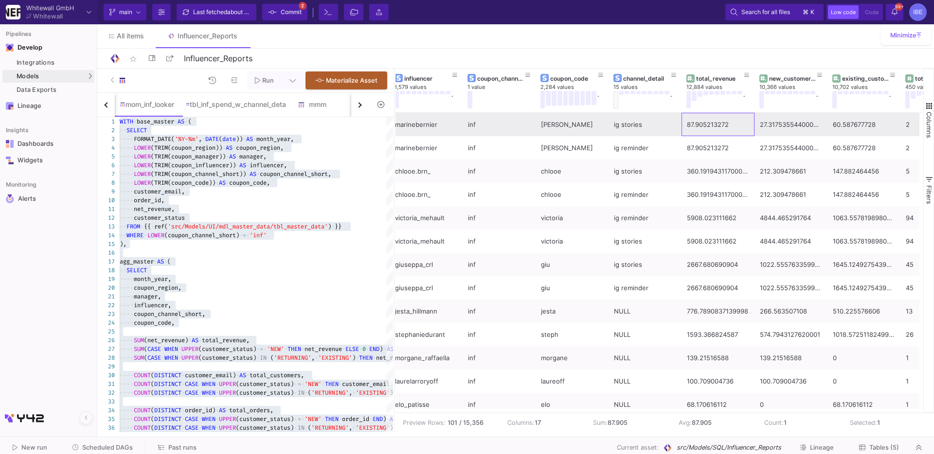
click at [710, 130] on div "87.905213272" at bounding box center [718, 124] width 62 height 23
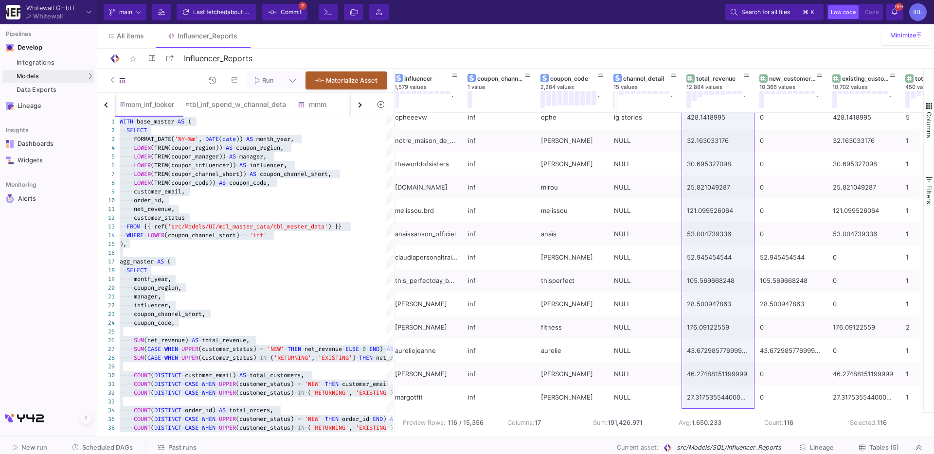
drag, startPoint x: 717, startPoint y: 122, endPoint x: 748, endPoint y: 467, distance: 345.8
click at [748, 454] on html "Whitewall GmbH Whitewall Current branch main Branch Options Last fetched about …" at bounding box center [467, 227] width 934 height 454
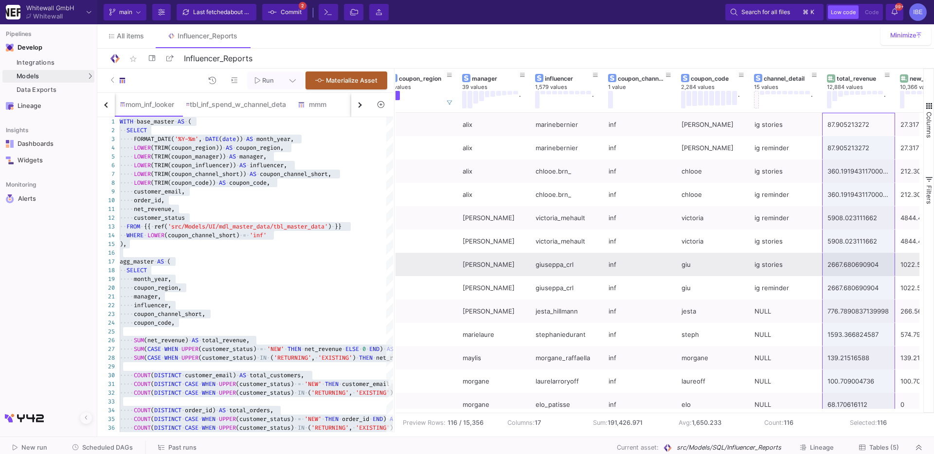
click at [562, 267] on div "giuseppa_crl" at bounding box center [567, 264] width 62 height 23
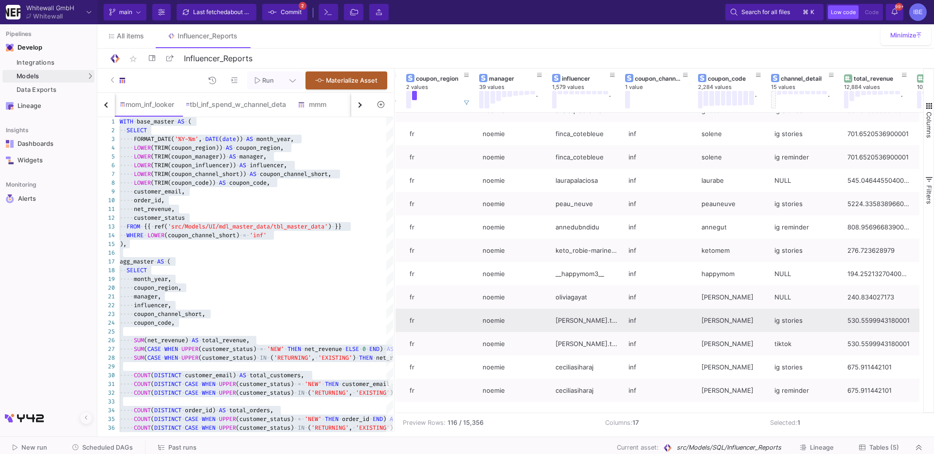
scroll to position [0, 69]
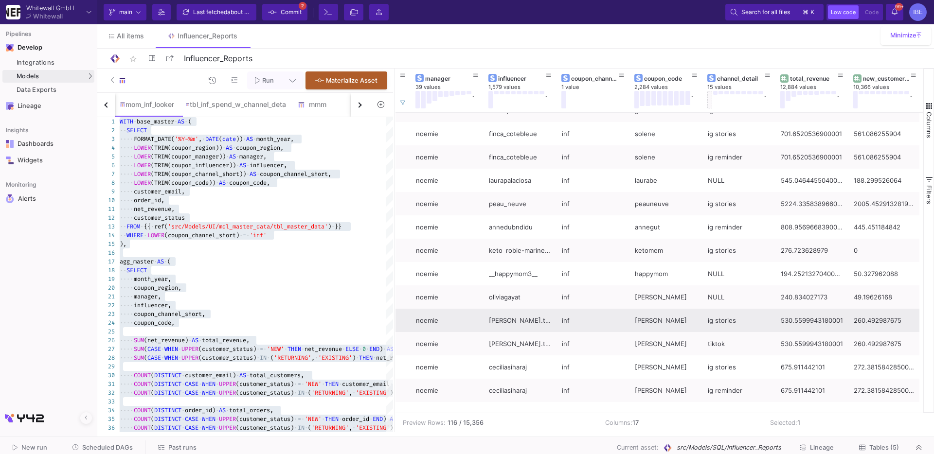
click at [650, 318] on div "[PERSON_NAME]" at bounding box center [666, 320] width 62 height 23
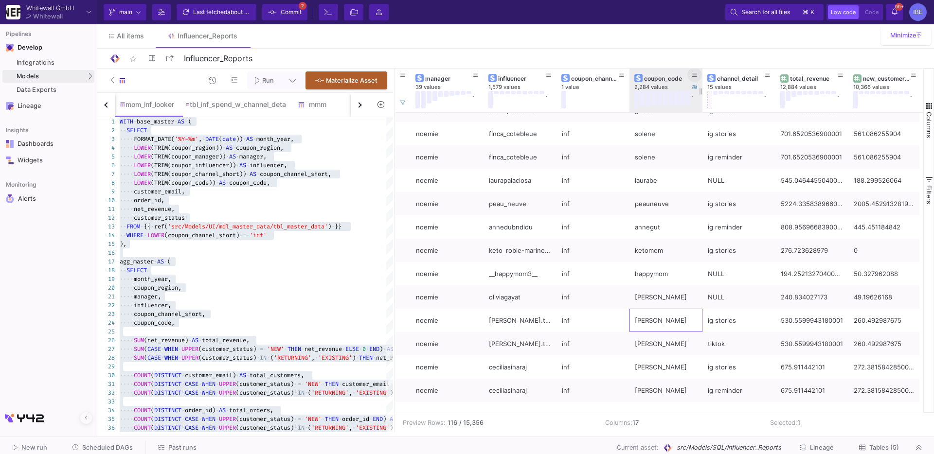
click at [695, 74] on icon at bounding box center [694, 74] width 5 height 5
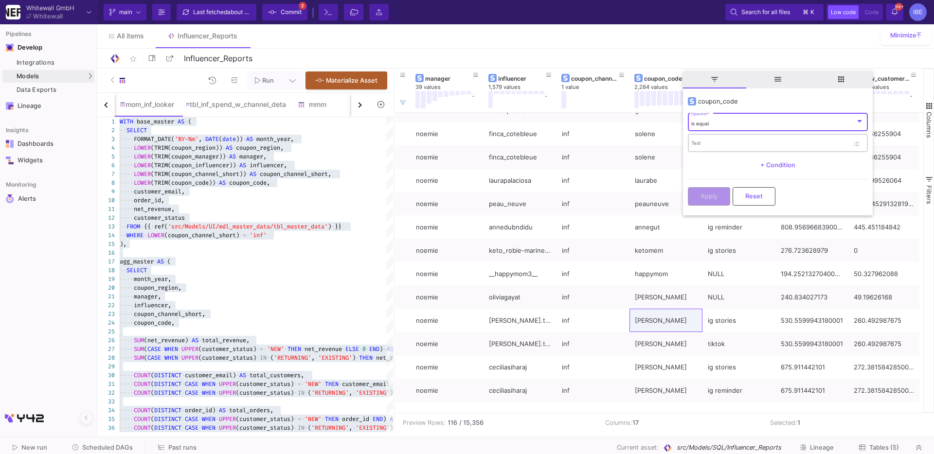
click at [712, 140] on div "Text" at bounding box center [770, 143] width 158 height 20
type input "[PERSON_NAME]"
click at [704, 192] on span "Apply" at bounding box center [708, 195] width 17 height 7
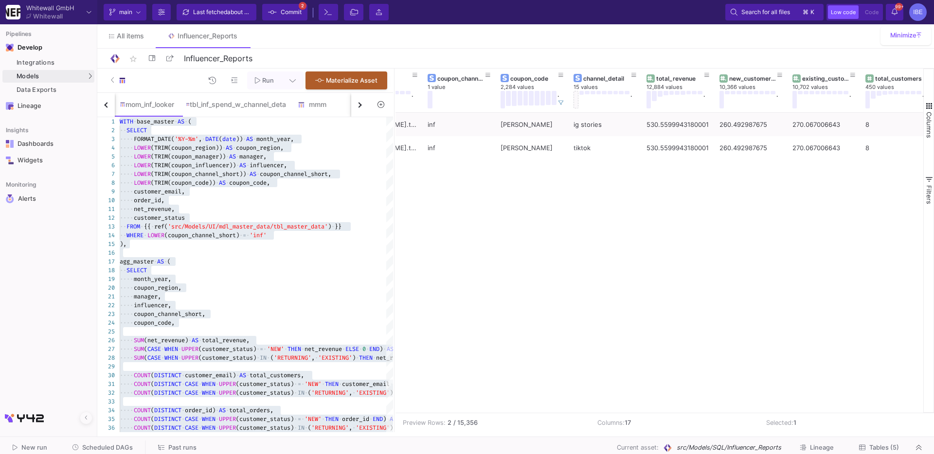
scroll to position [0, 269]
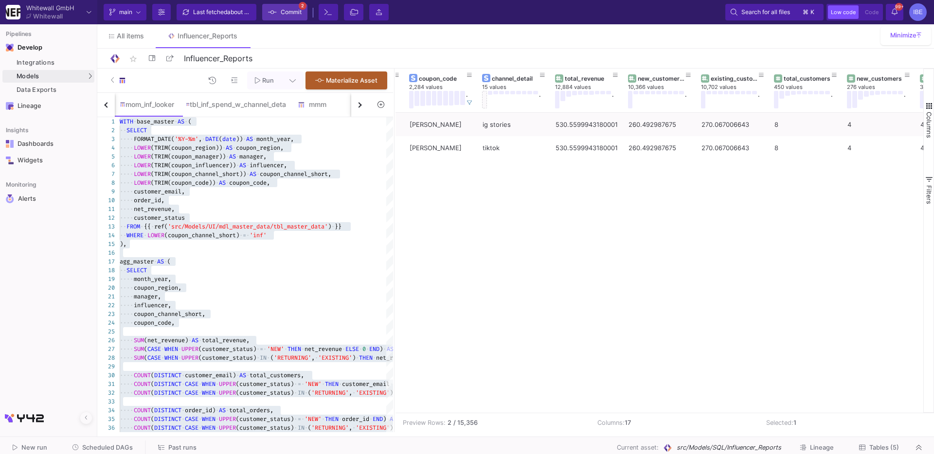
click at [295, 19] on button "Commit 2" at bounding box center [284, 12] width 45 height 17
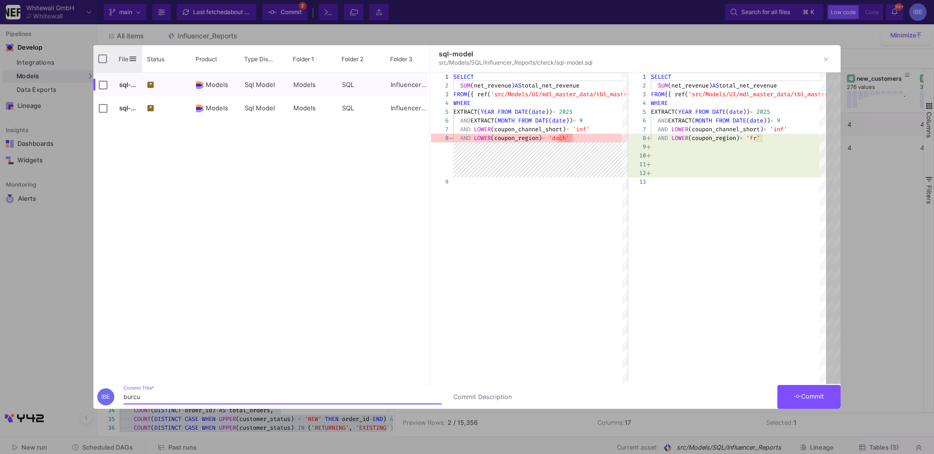
type input "burcu"
click at [107, 53] on div "File" at bounding box center [117, 58] width 49 height 27
click at [106, 55] on input "Press Space to toggle all rows selection (unchecked)" at bounding box center [102, 58] width 9 height 9
checkbox input "true"
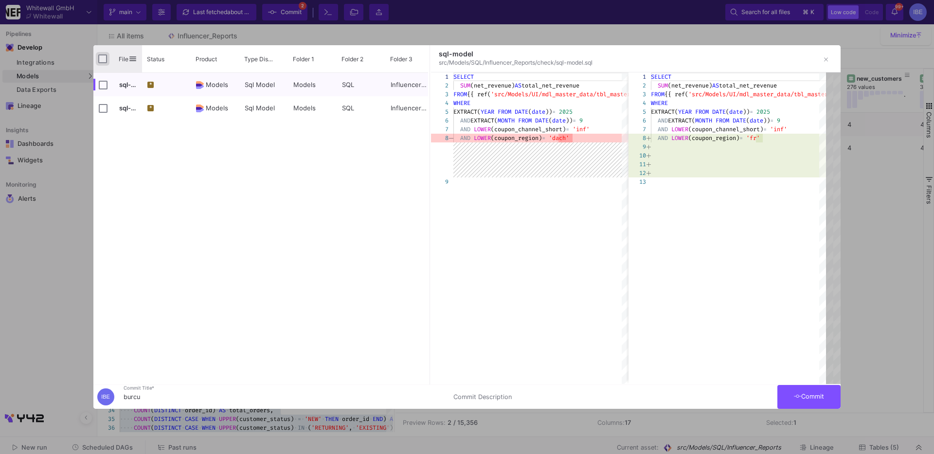
checkbox input "true"
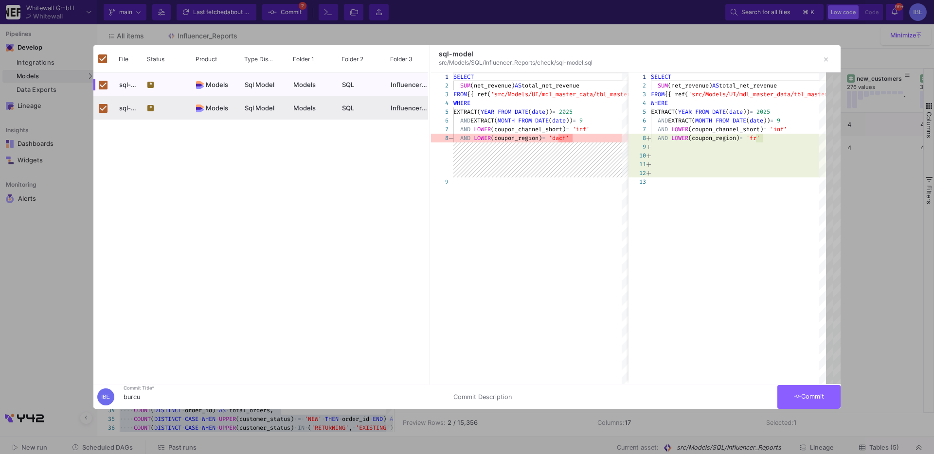
click at [828, 400] on button "Commit" at bounding box center [808, 397] width 63 height 24
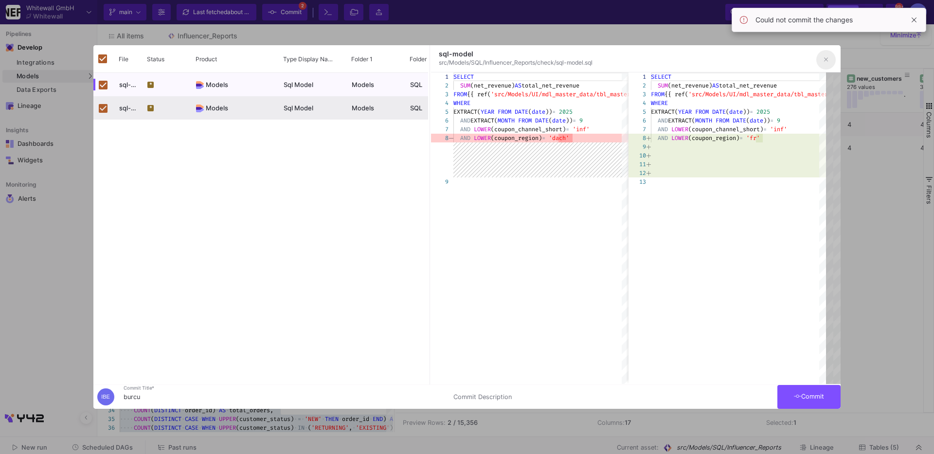
click at [816, 57] on button "button" at bounding box center [825, 59] width 19 height 19
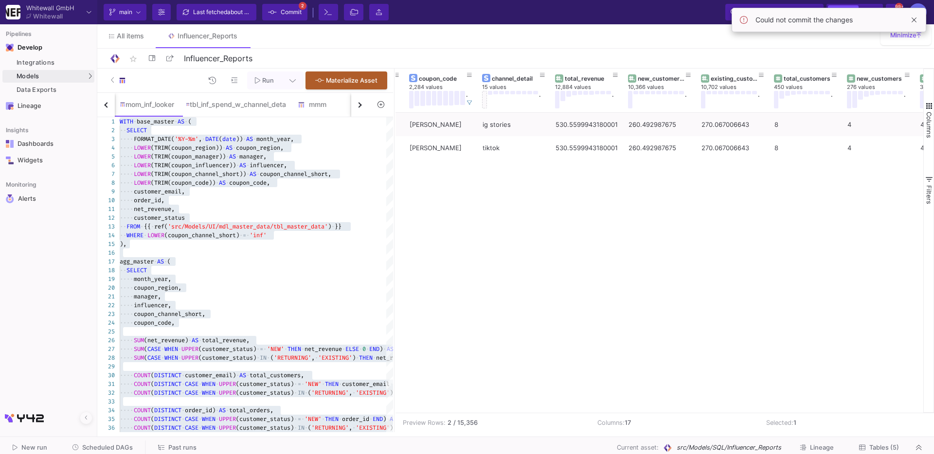
click at [825, 57] on div "star_border Influencer_Reports 18/90" at bounding box center [515, 58] width 813 height 15
click at [915, 20] on span at bounding box center [914, 20] width 12 height 12
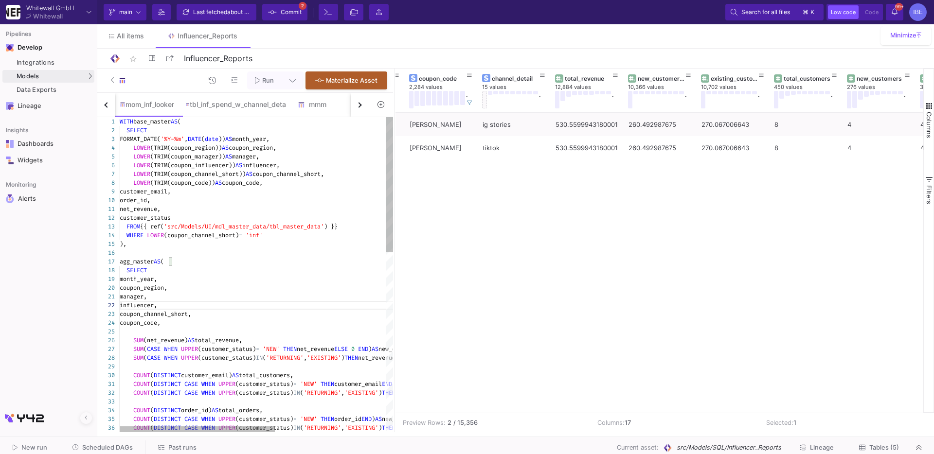
type textarea "WITH base_master AS ( SELECT FORMAT_DATE('%Y-%m', DATE(date)) AS month_year, LO…"
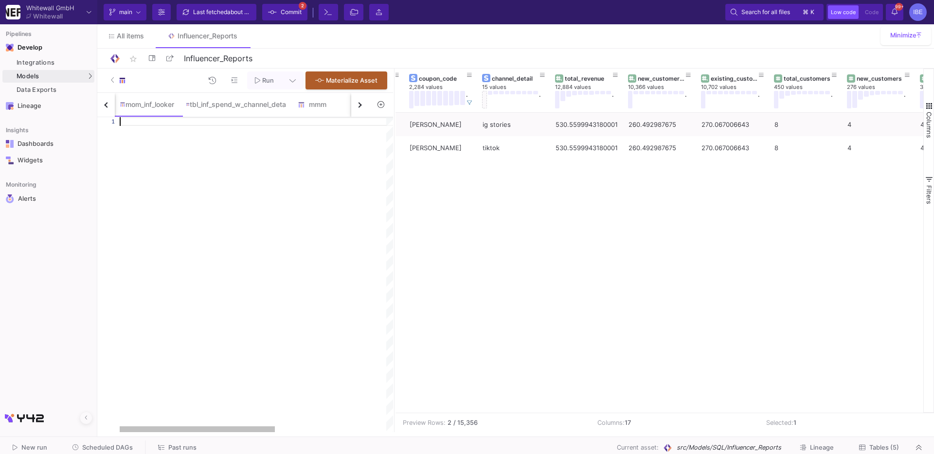
scroll to position [0, 0]
paste textarea "AND m.influencer = f.influencer ORDER BY m.month_year DESC, m.manager;"
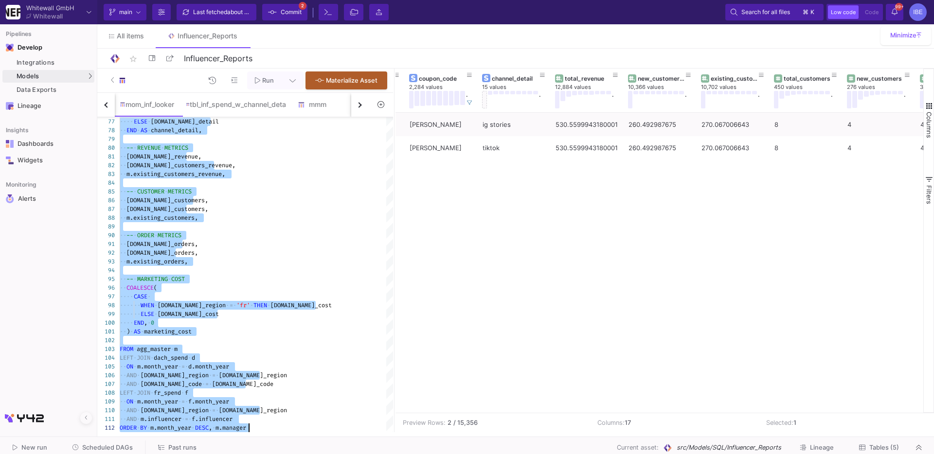
click at [259, 72] on button "Run" at bounding box center [264, 81] width 35 height 18
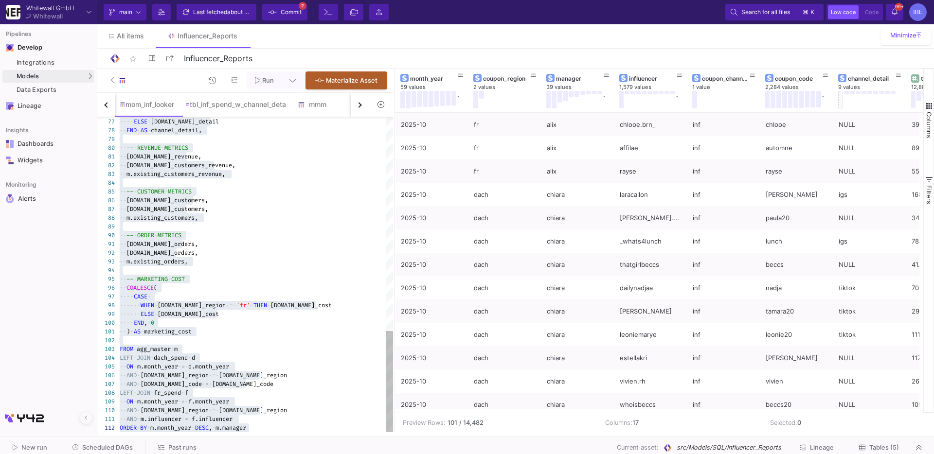
type textarea "[DOMAIN_NAME]_revenue, [DOMAIN_NAME]_customers_revenue, m.existing_customers_re…"
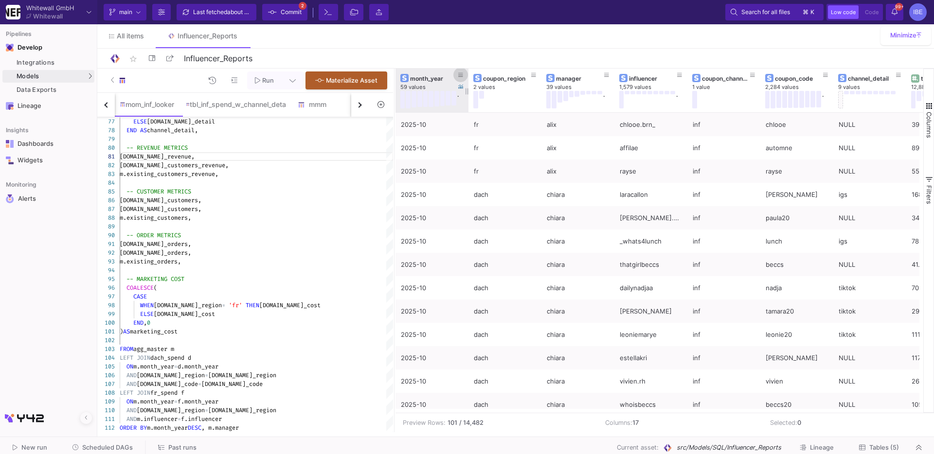
click at [459, 76] on icon at bounding box center [460, 74] width 5 height 5
click at [293, 81] on icon at bounding box center [292, 80] width 6 height 7
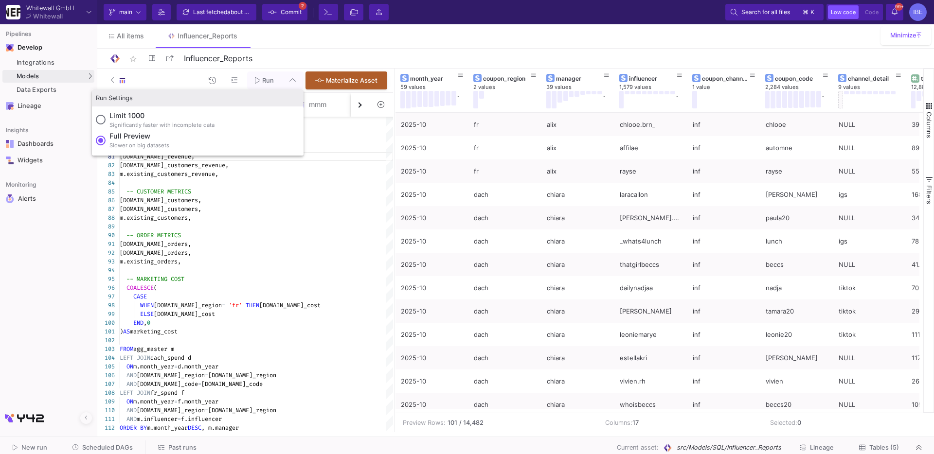
click at [460, 70] on div at bounding box center [467, 227] width 934 height 454
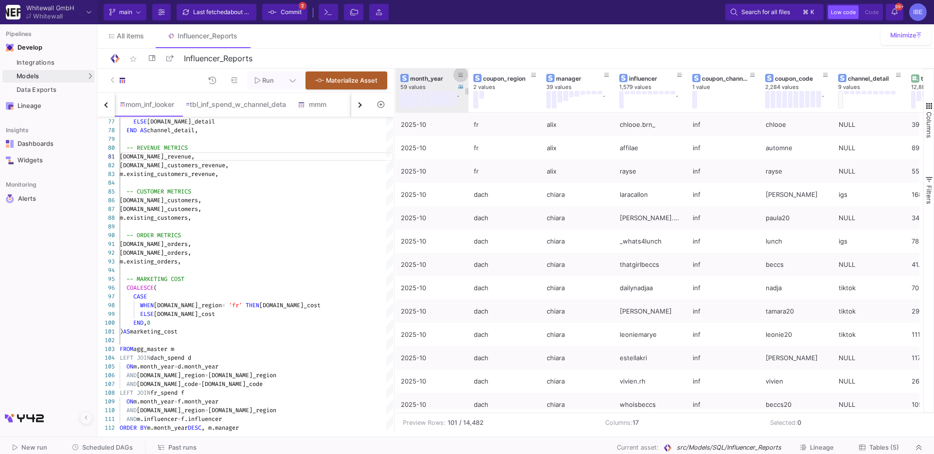
click at [460, 73] on icon at bounding box center [460, 74] width 5 height 5
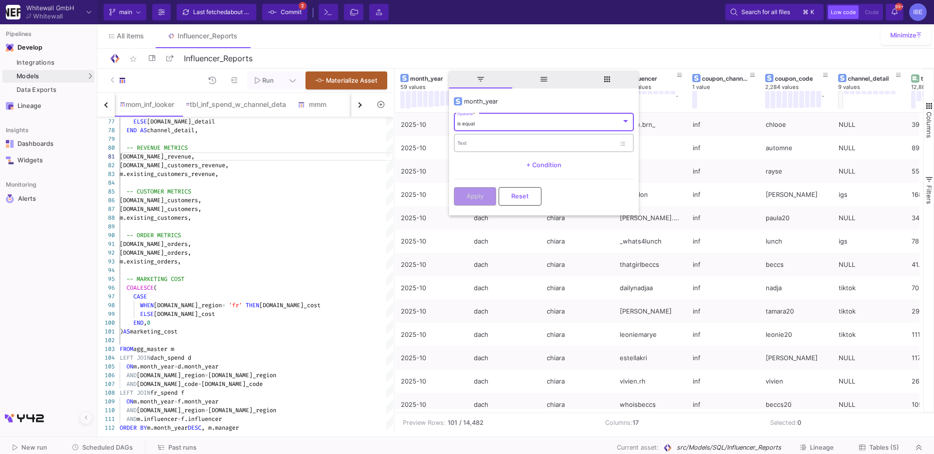
click at [475, 139] on div "Text" at bounding box center [536, 143] width 158 height 20
type input "2025-09"
click at [495, 197] on button "Apply" at bounding box center [475, 195] width 42 height 18
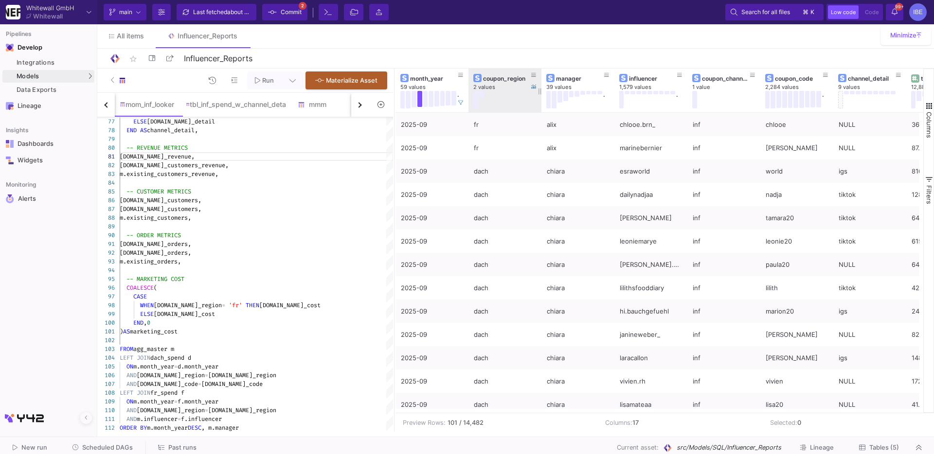
click at [480, 96] on button at bounding box center [481, 95] width 5 height 8
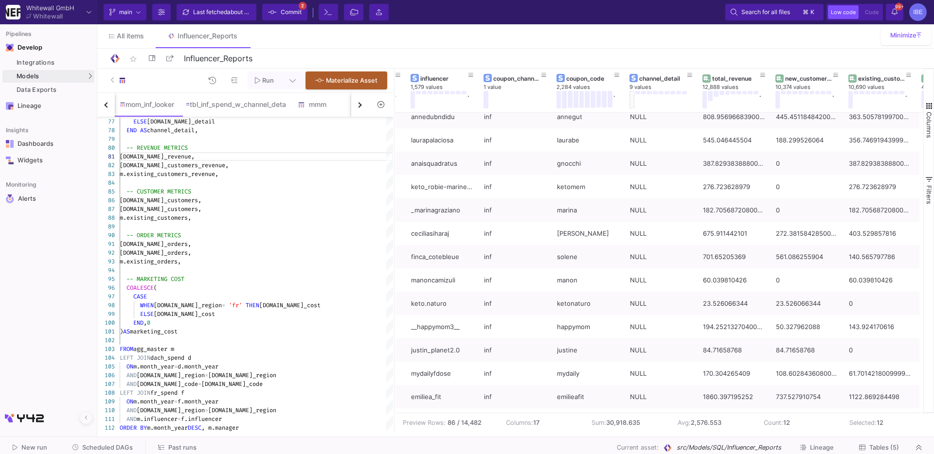
scroll to position [506, 0]
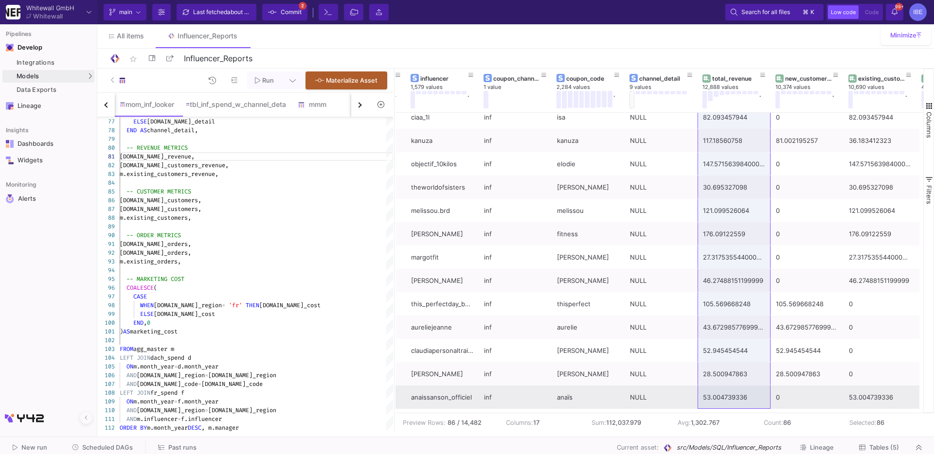
drag, startPoint x: 734, startPoint y: 122, endPoint x: 735, endPoint y: 402, distance: 280.7
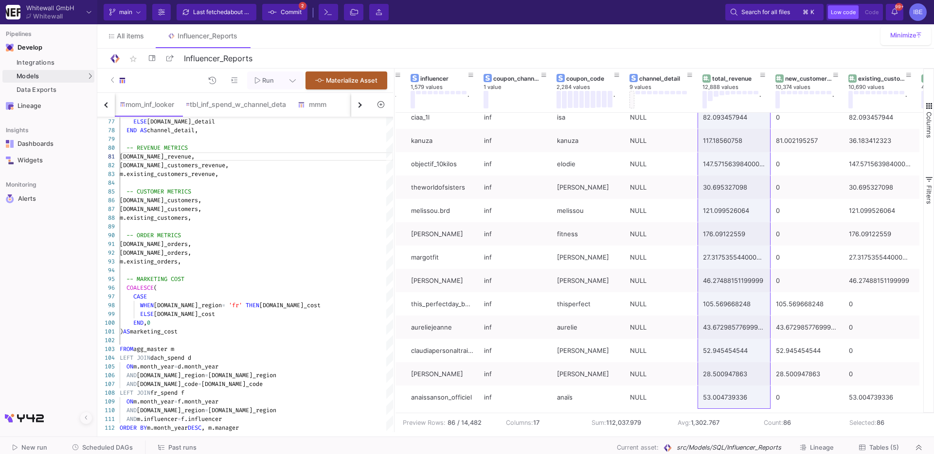
click at [360, 104] on div "button" at bounding box center [358, 104] width 5 height 5
click at [288, 18] on span "Commit" at bounding box center [291, 12] width 21 height 15
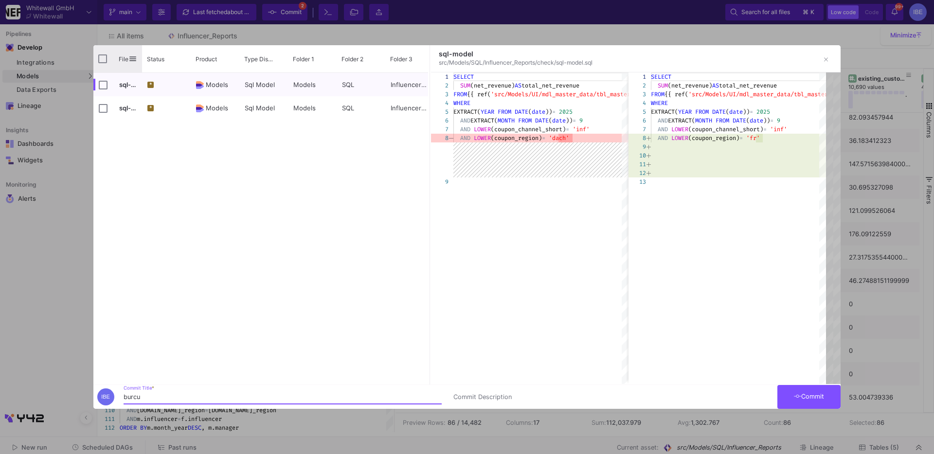
type input "burcu"
click at [105, 61] on input "Press Space to toggle all rows selection (unchecked)" at bounding box center [102, 58] width 9 height 9
checkbox input "true"
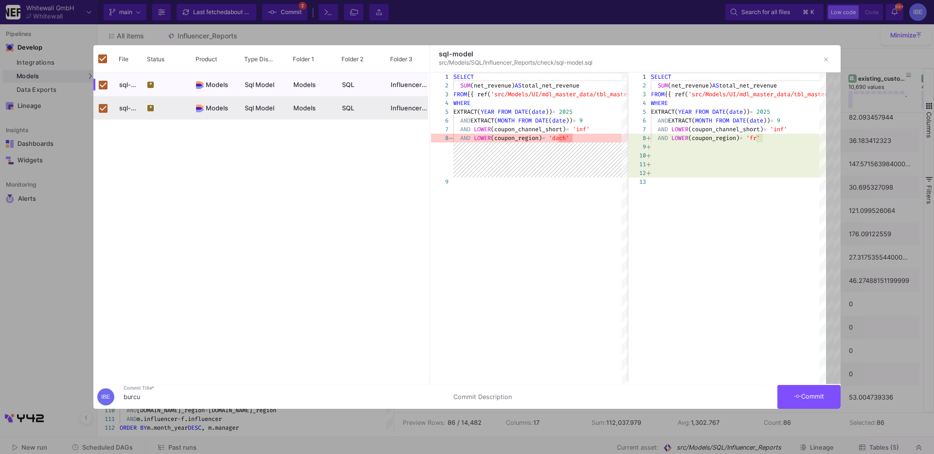
click at [812, 406] on button "Commit" at bounding box center [808, 397] width 63 height 24
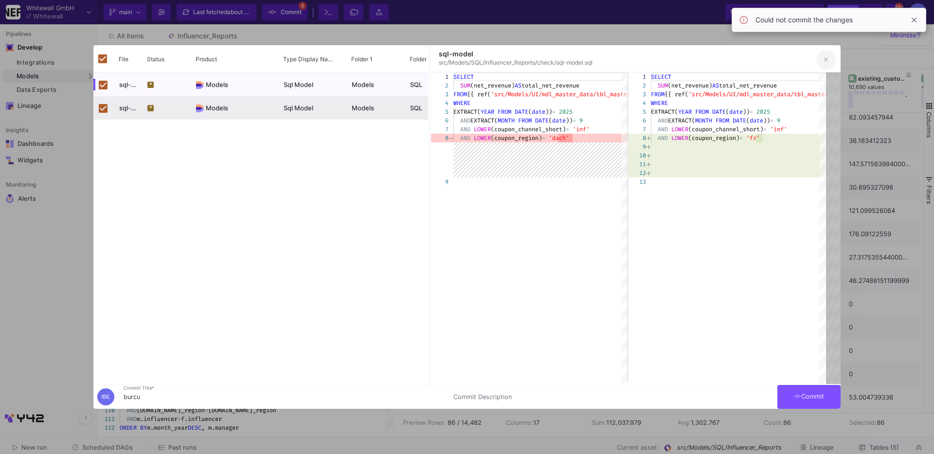
click at [832, 65] on button "button" at bounding box center [825, 59] width 19 height 19
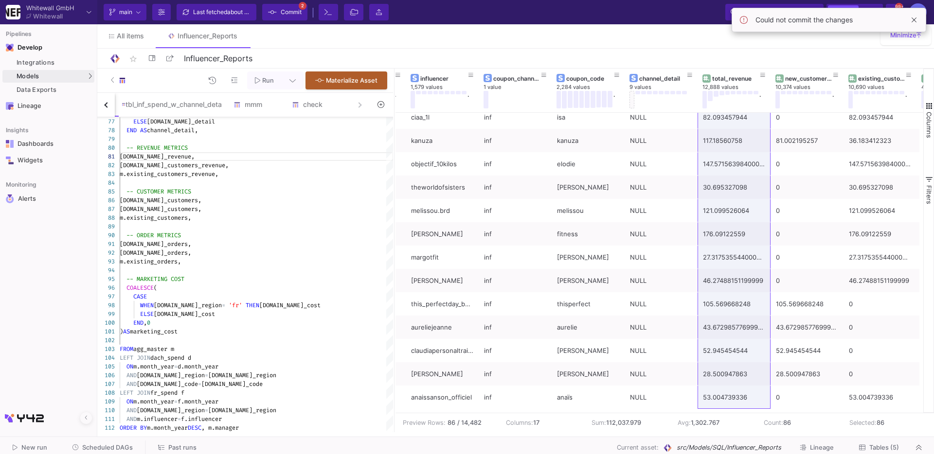
click at [876, 446] on span "Tables (5)" at bounding box center [884, 447] width 30 height 7
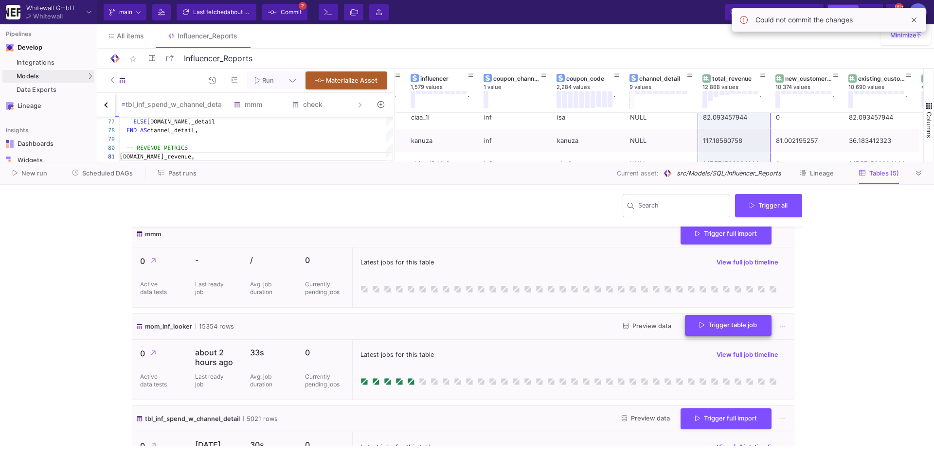
click at [716, 321] on button "Trigger table job" at bounding box center [728, 325] width 87 height 21
click at [714, 346] on button "Full import" at bounding box center [720, 350] width 81 height 23
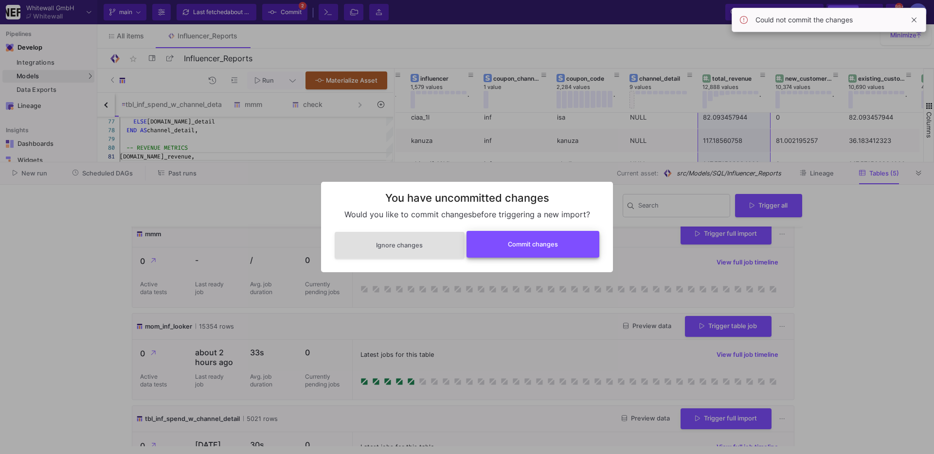
click at [571, 243] on button "Commit changes" at bounding box center [533, 244] width 133 height 27
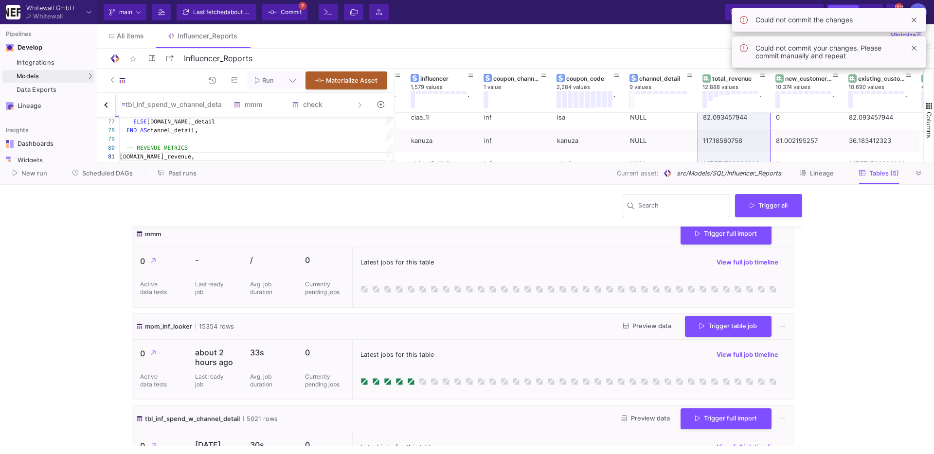
click at [209, 17] on div "Last fetched about 4 hours ago" at bounding box center [222, 12] width 58 height 15
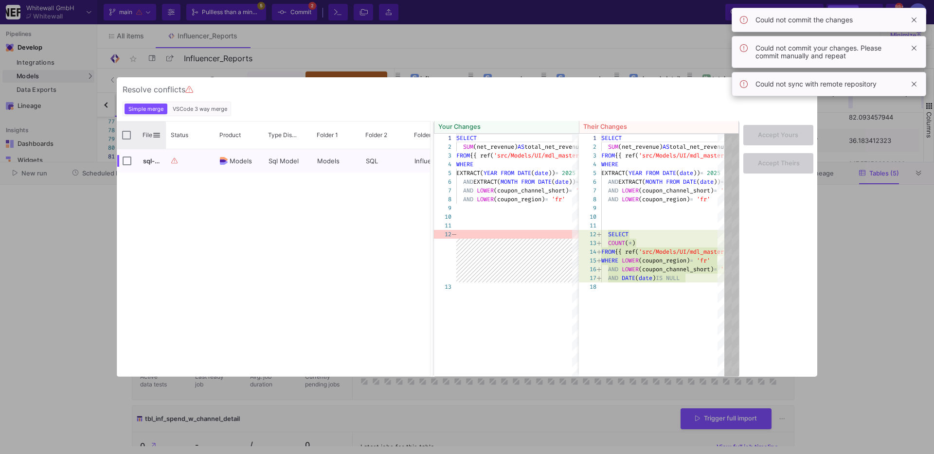
click at [129, 130] on div "File" at bounding box center [141, 135] width 49 height 27
click at [123, 136] on input "Press Space to toggle all rows selection (unchecked)" at bounding box center [126, 135] width 9 height 9
checkbox input "true"
click at [913, 20] on span at bounding box center [914, 20] width 12 height 12
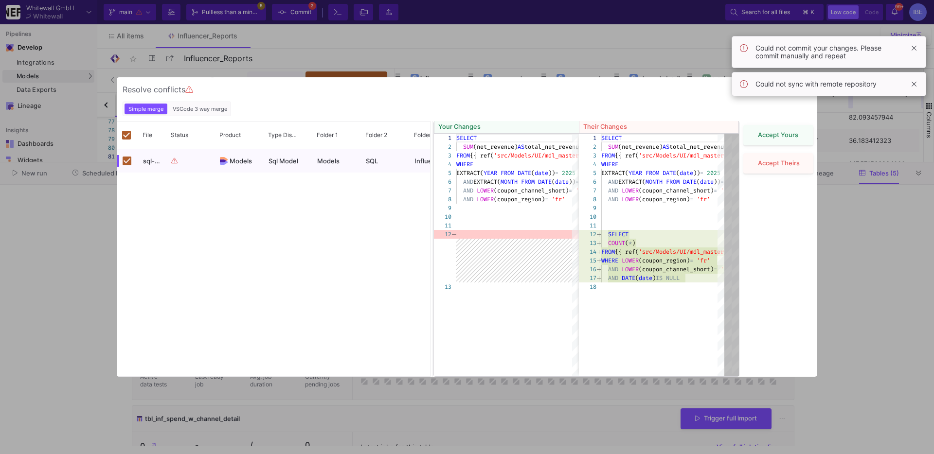
click at [913, 20] on body "Whitewall GmbH Whitewall Current branch main Branch Options Pull less than a mi…" at bounding box center [467, 227] width 934 height 454
click at [913, 42] on span at bounding box center [914, 48] width 12 height 12
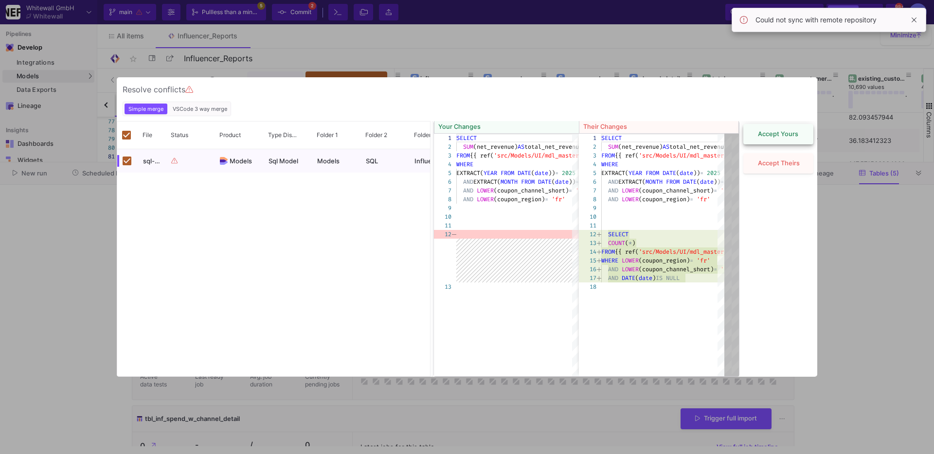
click at [782, 137] on span "Accept Yours" at bounding box center [778, 133] width 40 height 7
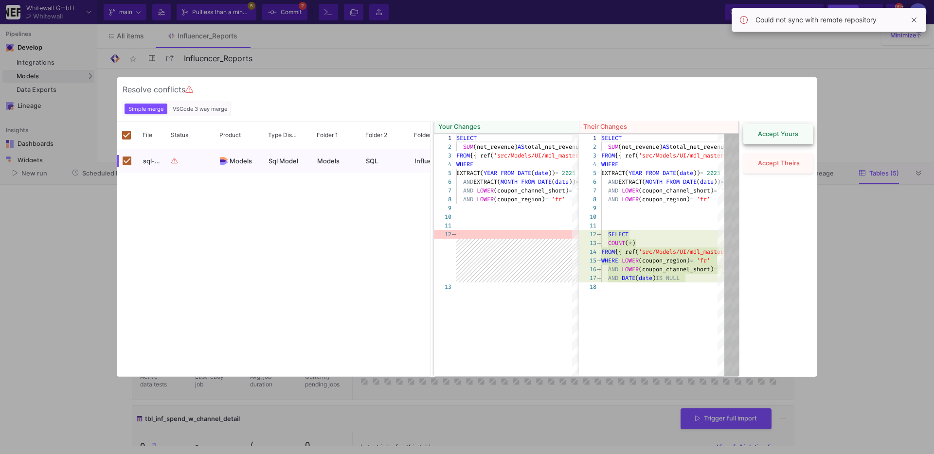
checkbox input "false"
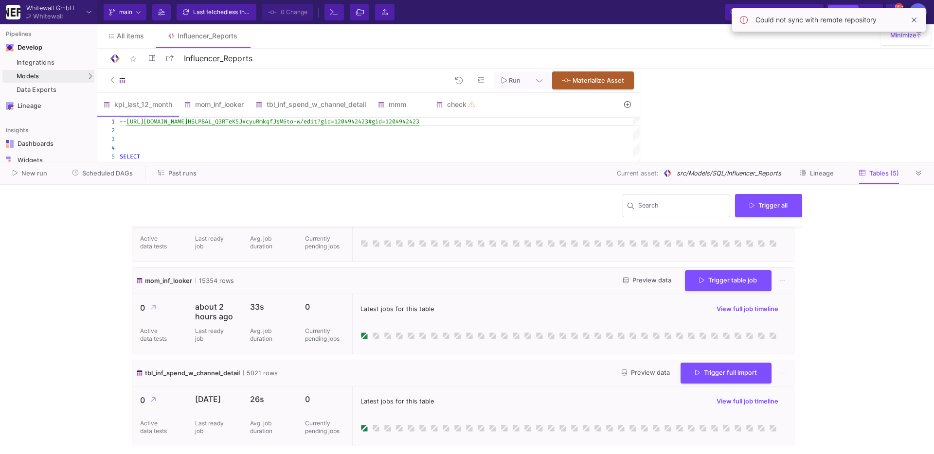
scroll to position [237, 0]
click at [721, 282] on button "Trigger table job" at bounding box center [728, 279] width 87 height 21
click at [717, 302] on button "Full import" at bounding box center [720, 303] width 81 height 23
click at [920, 177] on button at bounding box center [919, 173] width 15 height 15
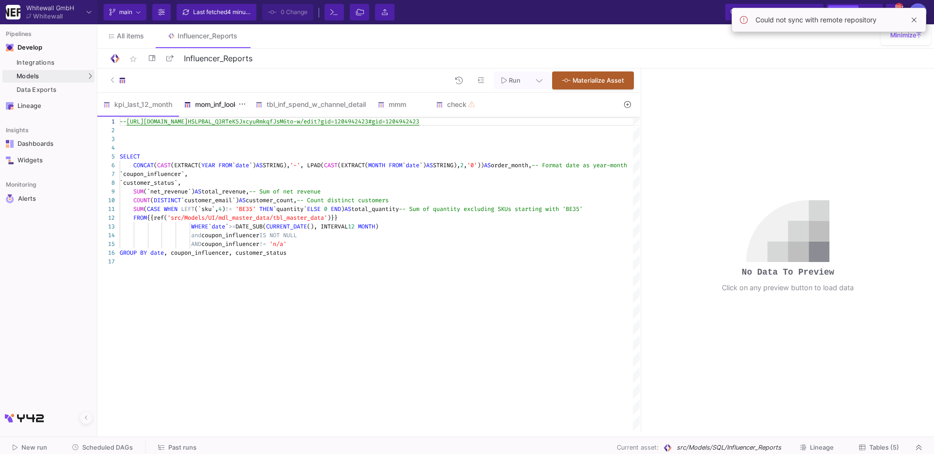
click at [230, 107] on div "mom_inf_looker" at bounding box center [214, 105] width 60 height 8
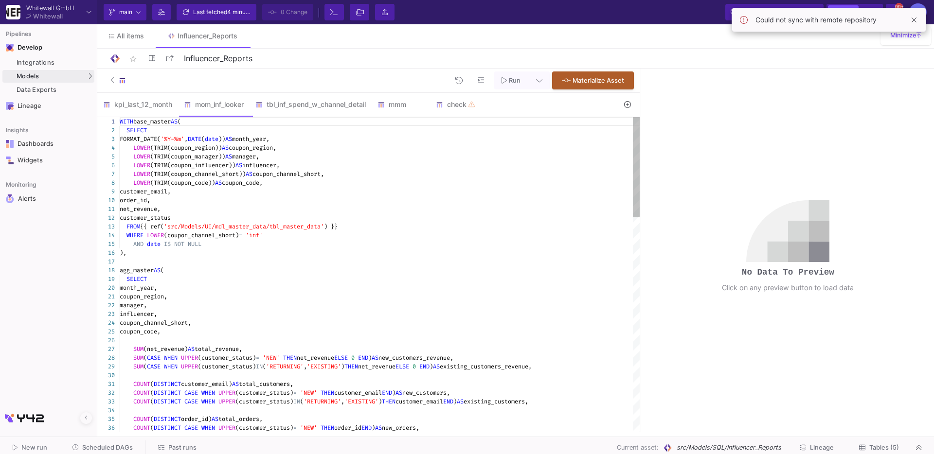
click at [276, 188] on div "customer_email," at bounding box center [380, 191] width 520 height 9
type textarea "WITH base_master AS ( SELECT FORMAT_DATE('%Y-%m', DATE(date)) AS month_year, LO…"
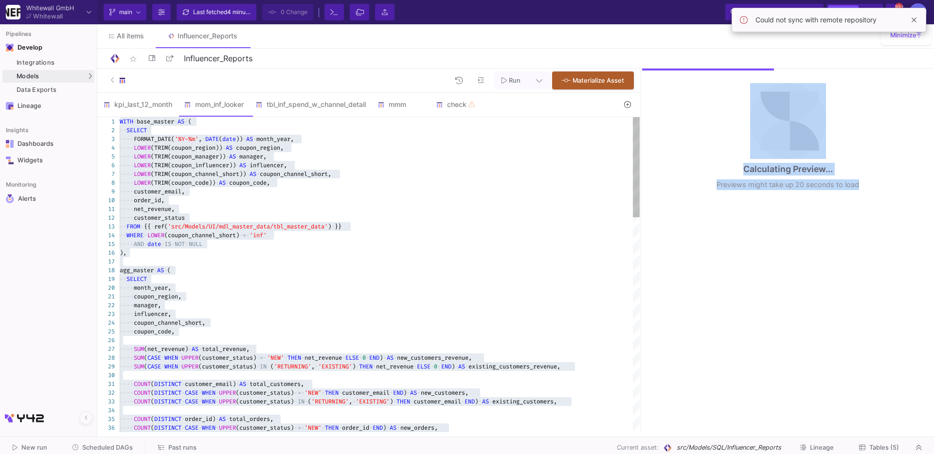
drag, startPoint x: 642, startPoint y: 149, endPoint x: 544, endPoint y: 149, distance: 97.8
click at [543, 149] on as-split "Run Materialize Asset kpi_last_12_month mom_inf_looker tbl_inf_spend_w_channel_…" at bounding box center [515, 251] width 837 height 364
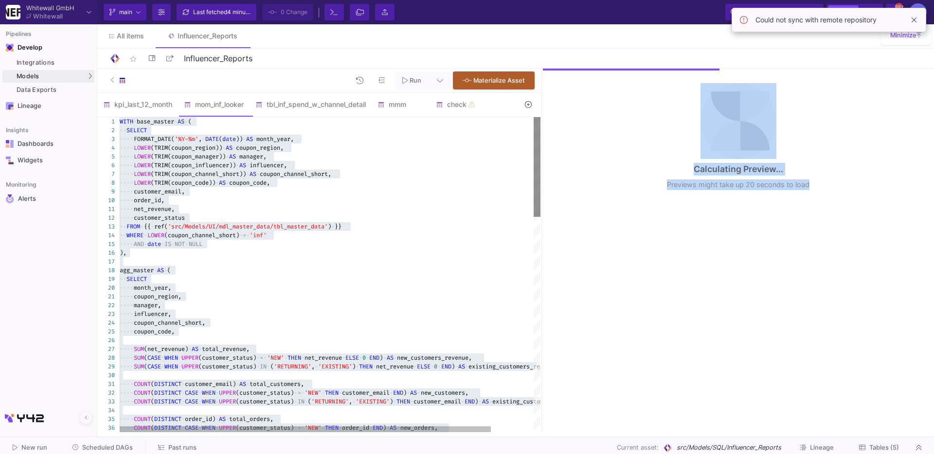
drag, startPoint x: 639, startPoint y: 150, endPoint x: 465, endPoint y: 141, distance: 174.9
click at [540, 141] on div at bounding box center [541, 251] width 2 height 364
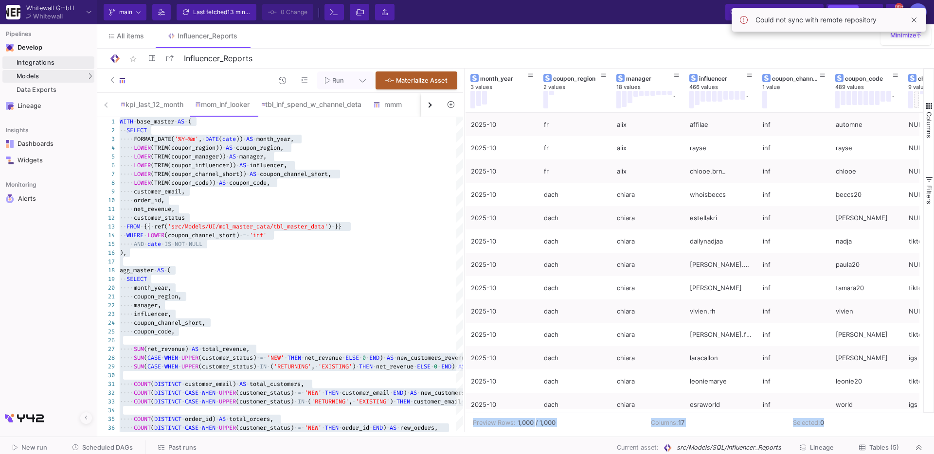
click at [71, 62] on div "Integrations" at bounding box center [54, 63] width 75 height 8
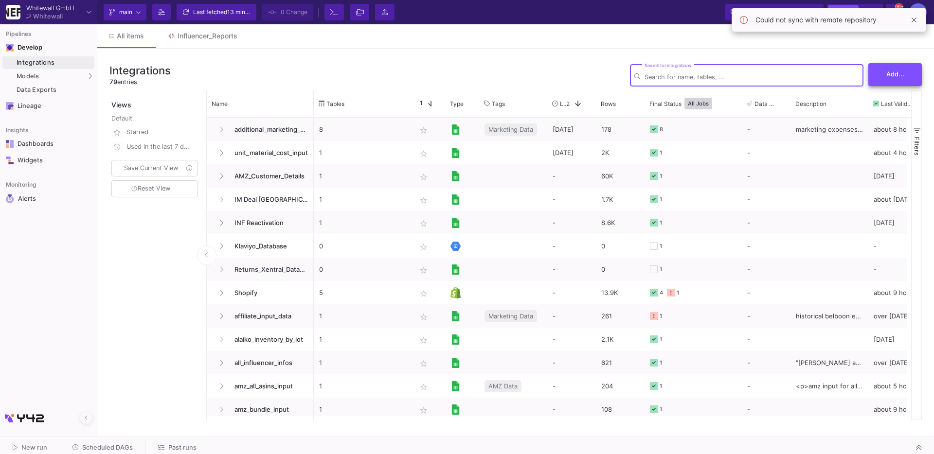
click at [904, 76] on button "Add..." at bounding box center [895, 74] width 54 height 23
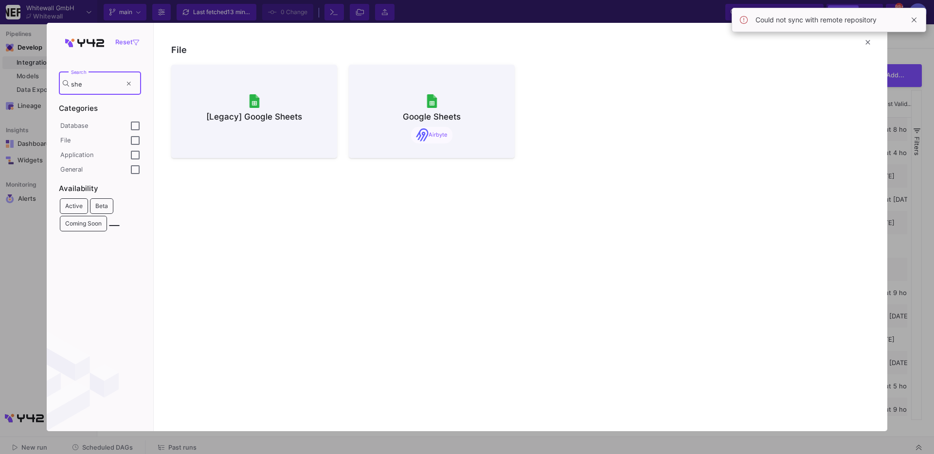
type input "she"
click at [301, 126] on div "[Legacy] Google Sheets" at bounding box center [254, 126] width 150 height 64
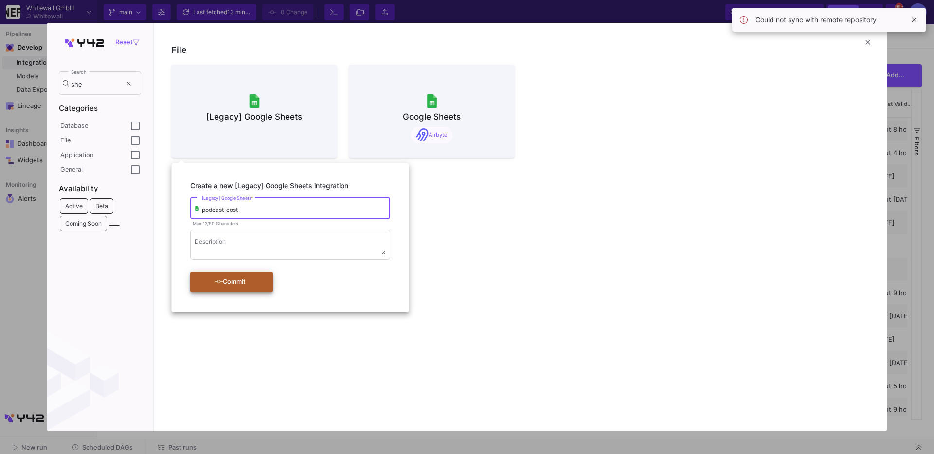
type input "podcast_cost"
click at [239, 288] on div "Commit" at bounding box center [230, 282] width 56 height 18
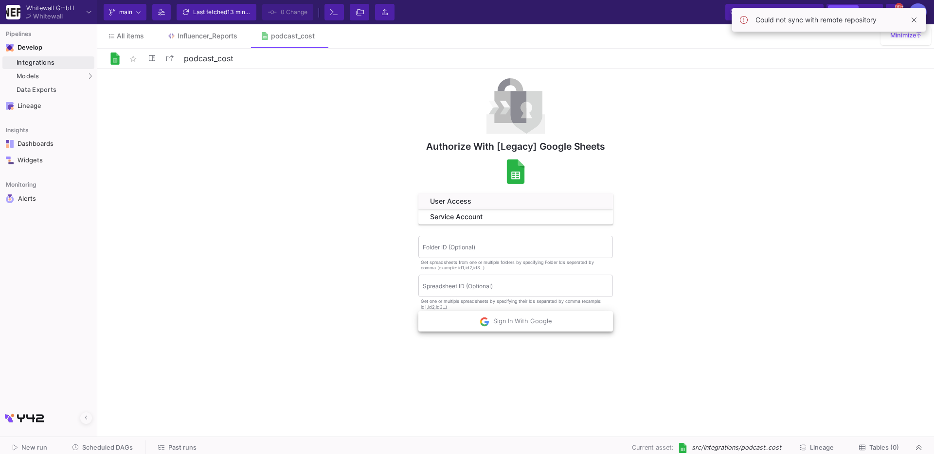
click at [501, 321] on span "Sign In With Google" at bounding box center [516, 321] width 72 height 7
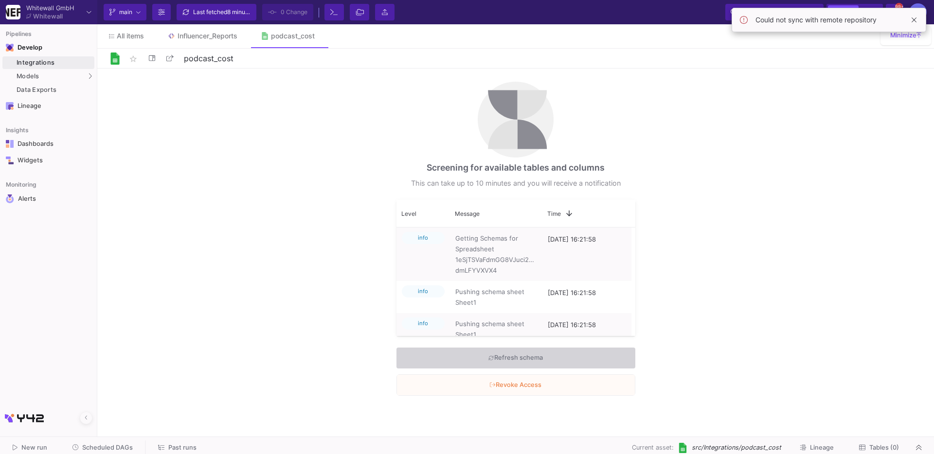
click at [329, 203] on div "Screening for available tables and columns This can take up to 10 minutes and y…" at bounding box center [515, 251] width 837 height 364
click at [912, 16] on span at bounding box center [914, 20] width 12 height 12
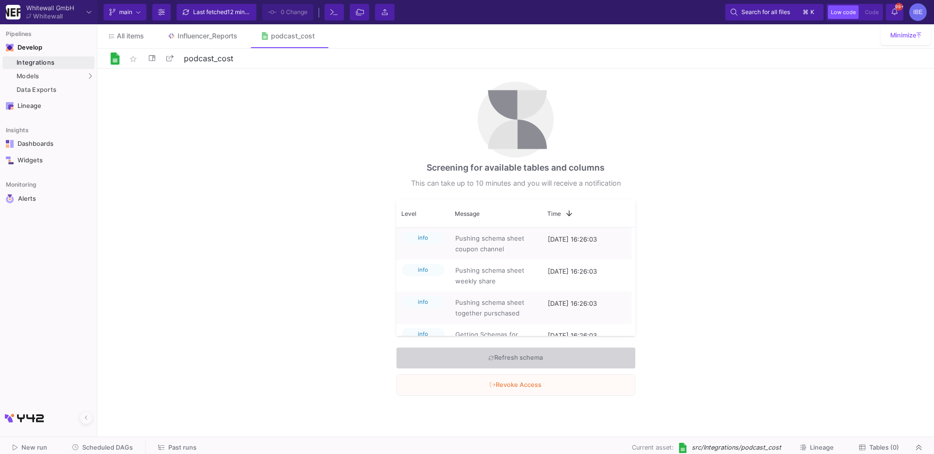
click at [287, 164] on div "Screening for available tables and columns This can take up to 10 minutes and y…" at bounding box center [515, 251] width 837 height 364
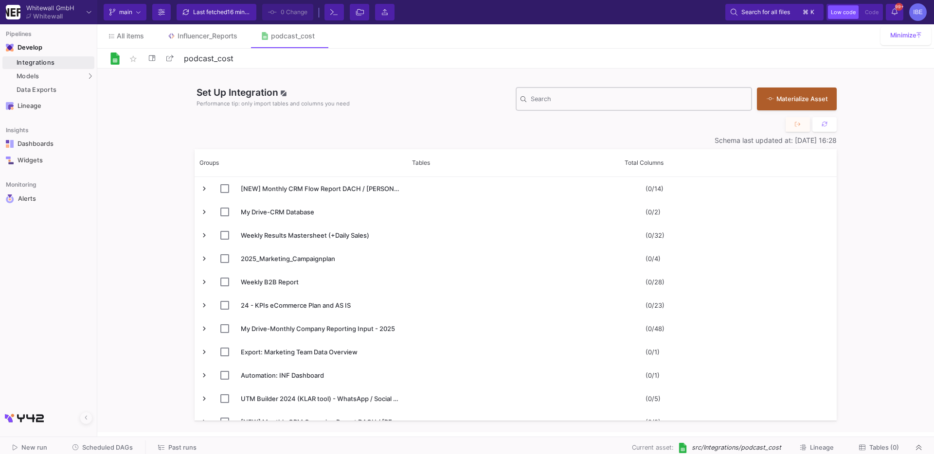
click at [659, 98] on input "Search" at bounding box center [639, 101] width 216 height 8
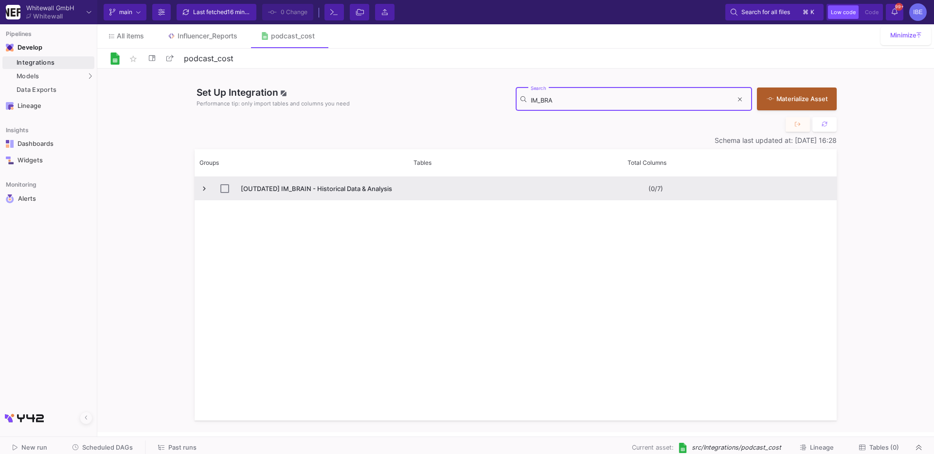
type input "IM_BRA"
click at [226, 190] on input "Press Space to toggle row selection (unchecked)" at bounding box center [224, 188] width 9 height 9
checkbox input "true"
